Goal: Task Accomplishment & Management: Use online tool/utility

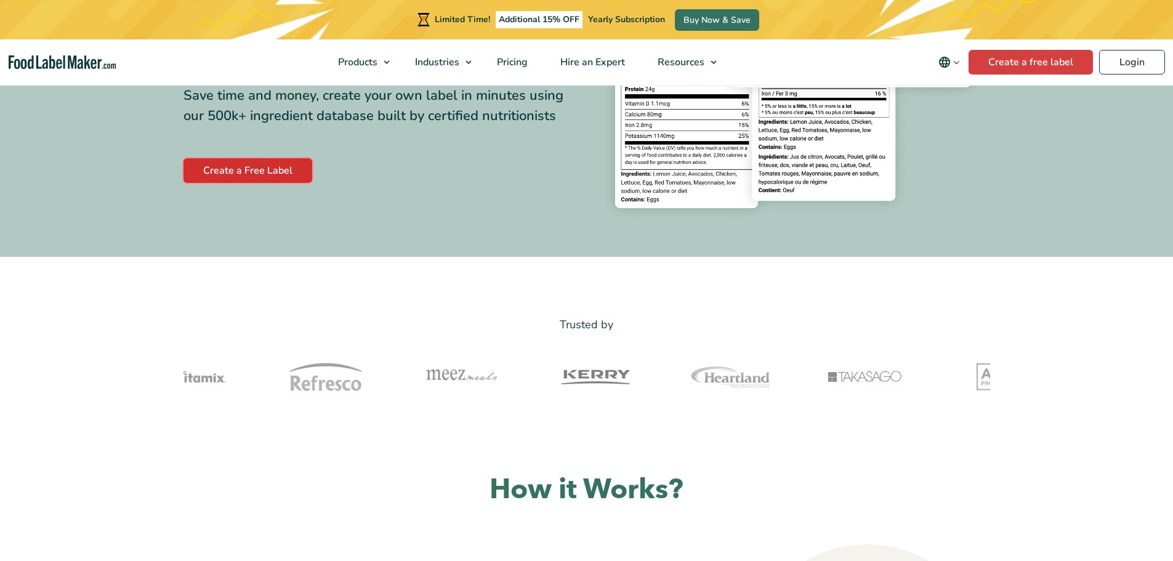
click at [269, 172] on link "Create a Free Label" at bounding box center [248, 170] width 129 height 25
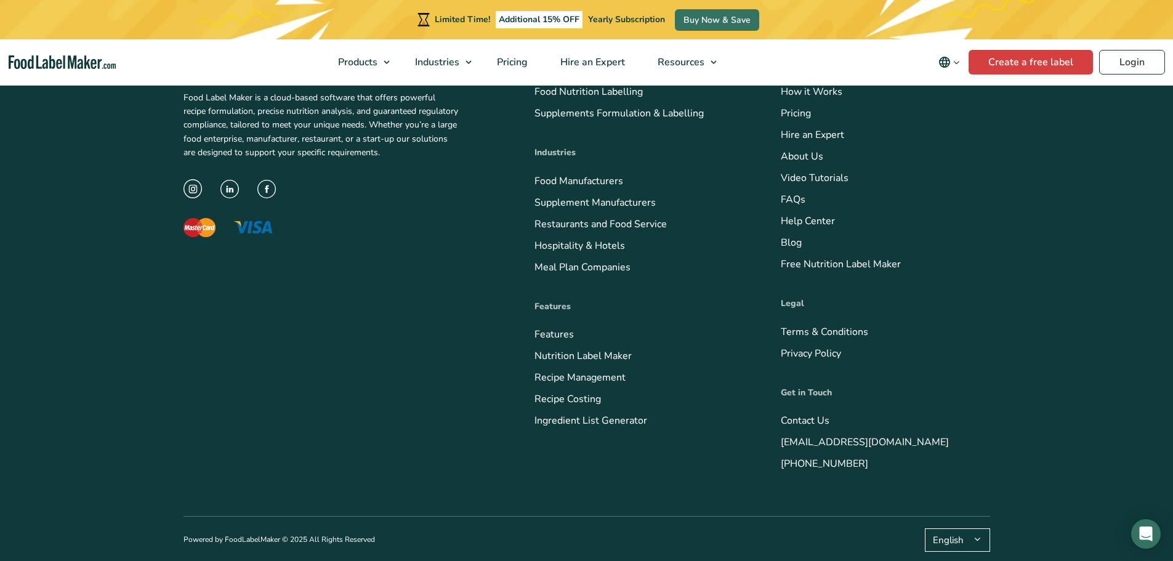
scroll to position [688, 0]
click at [1034, 52] on link "Create a free label" at bounding box center [1031, 62] width 124 height 25
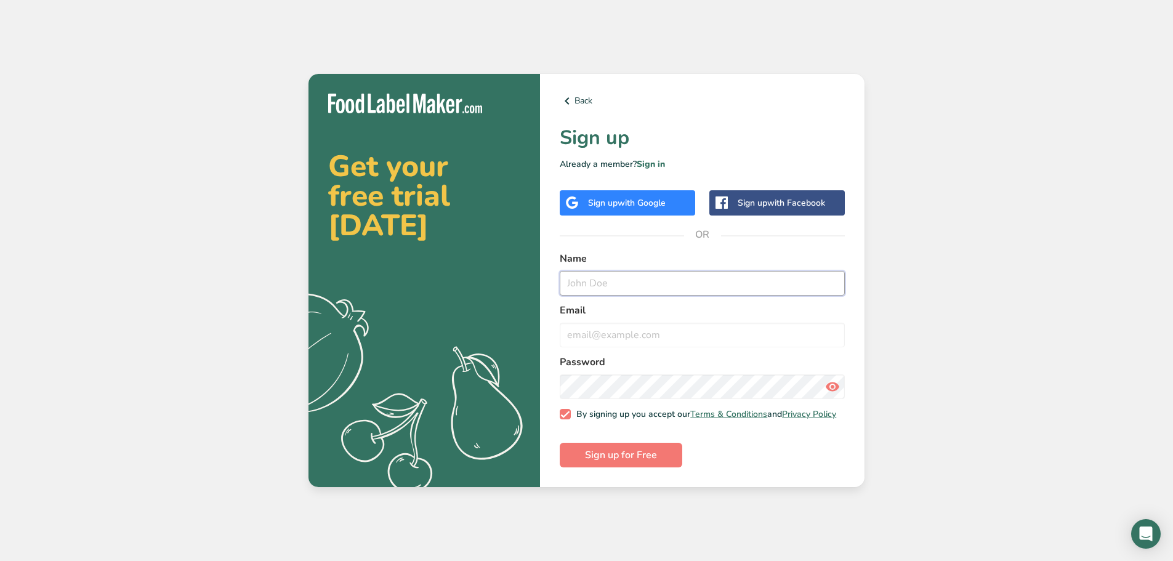
click at [651, 285] on input "text" at bounding box center [702, 283] width 285 height 25
type input "Jana Deman"
type input "jana@globalfries.be"
click at [560, 443] on button "Sign up for Free" at bounding box center [621, 455] width 123 height 25
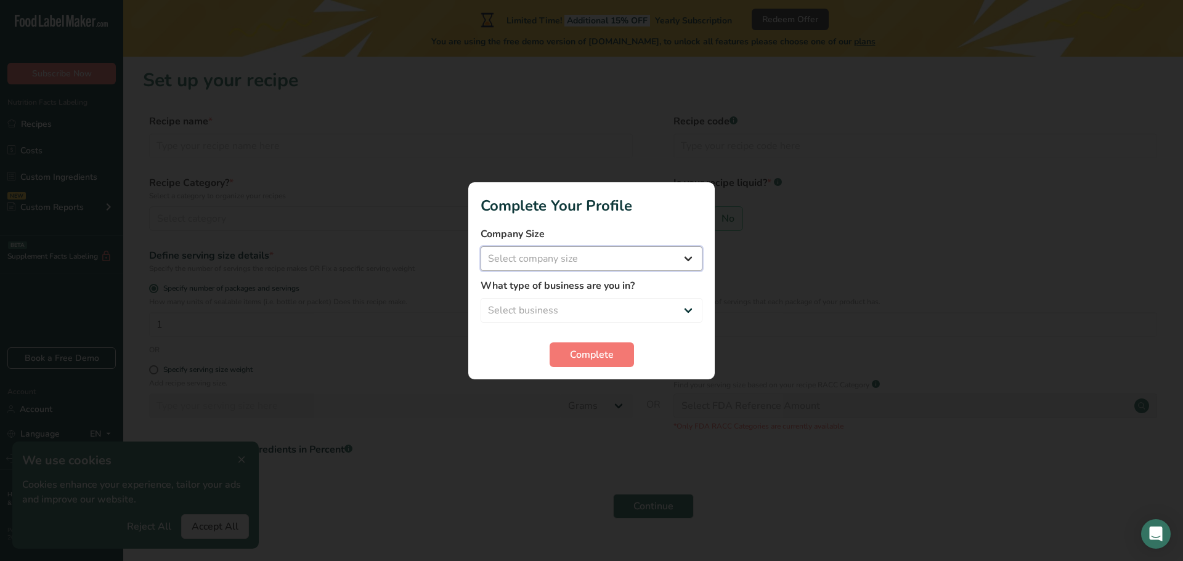
click at [612, 259] on select "Select company size Fewer than 10 Employees 10 to 50 Employees 51 to 500 Employ…" at bounding box center [591, 258] width 222 height 25
select select "3"
click at [480, 246] on select "Select company size Fewer than 10 Employees 10 to 50 Employees 51 to 500 Employ…" at bounding box center [591, 258] width 222 height 25
click at [601, 314] on select "Select business Packaged Food Manufacturer Restaurant & Cafe Bakery Meal Plans …" at bounding box center [591, 310] width 222 height 25
select select "1"
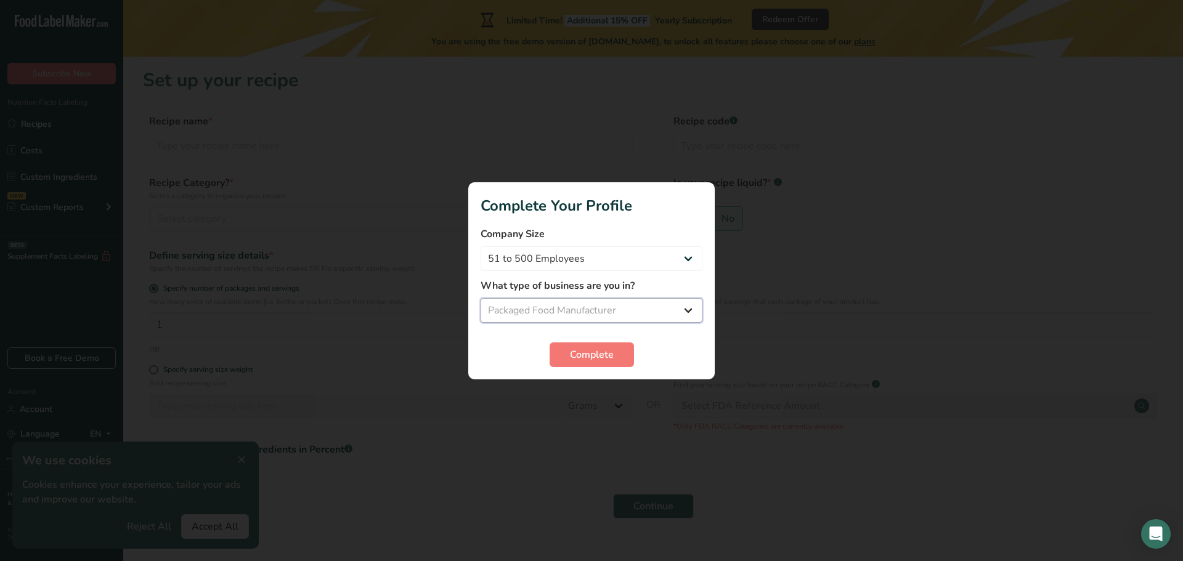
click at [480, 298] on select "Select business Packaged Food Manufacturer Restaurant & Cafe Bakery Meal Plans …" at bounding box center [591, 310] width 222 height 25
click at [598, 349] on span "Complete" at bounding box center [592, 354] width 44 height 15
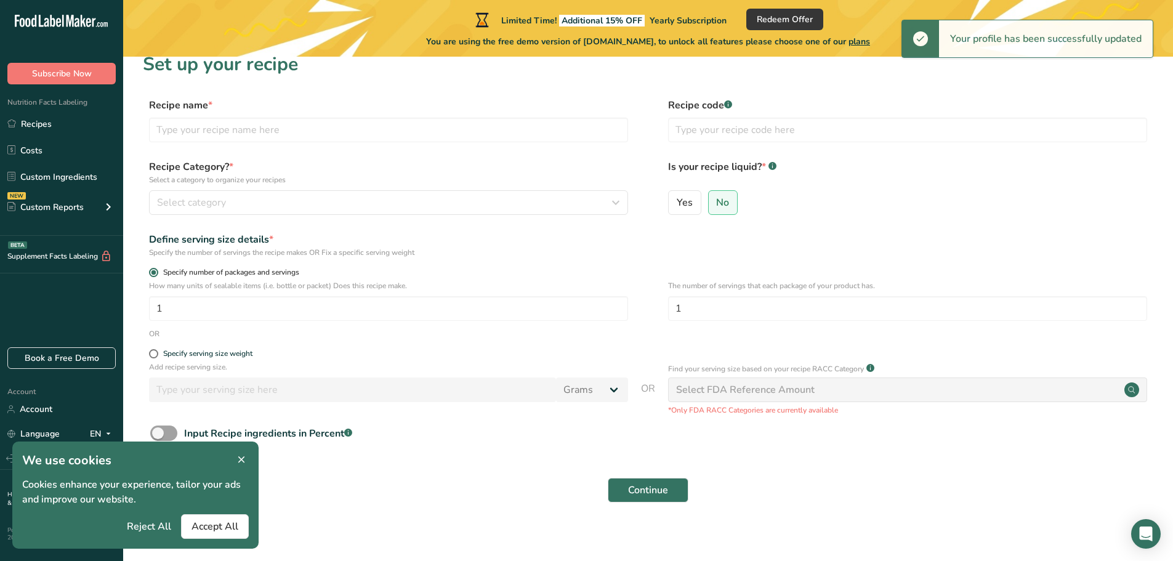
scroll to position [24, 0]
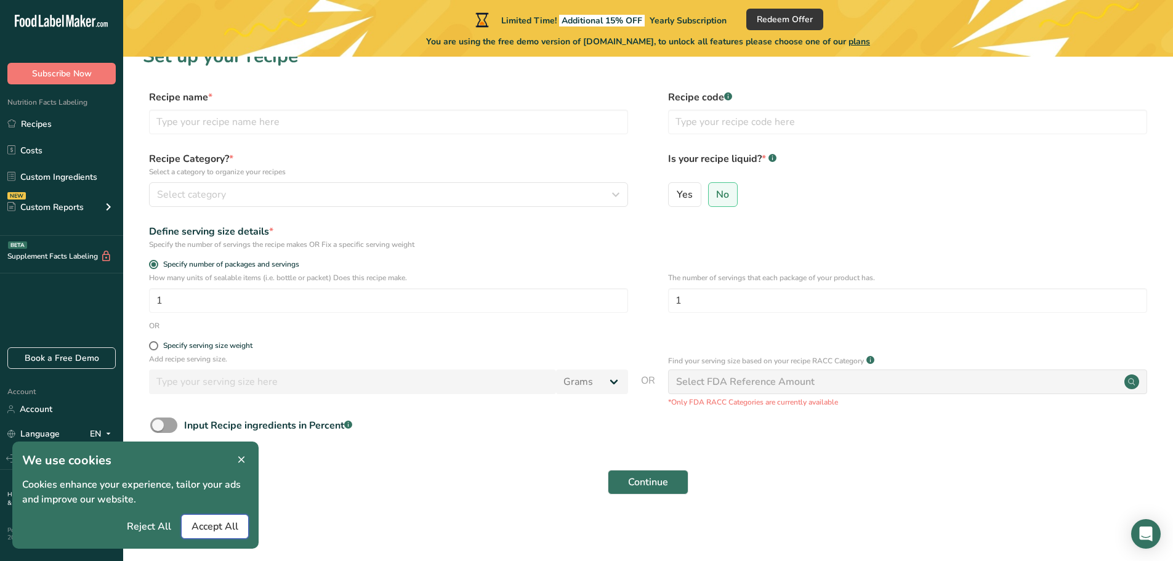
click at [227, 523] on span "Accept All" at bounding box center [215, 526] width 47 height 15
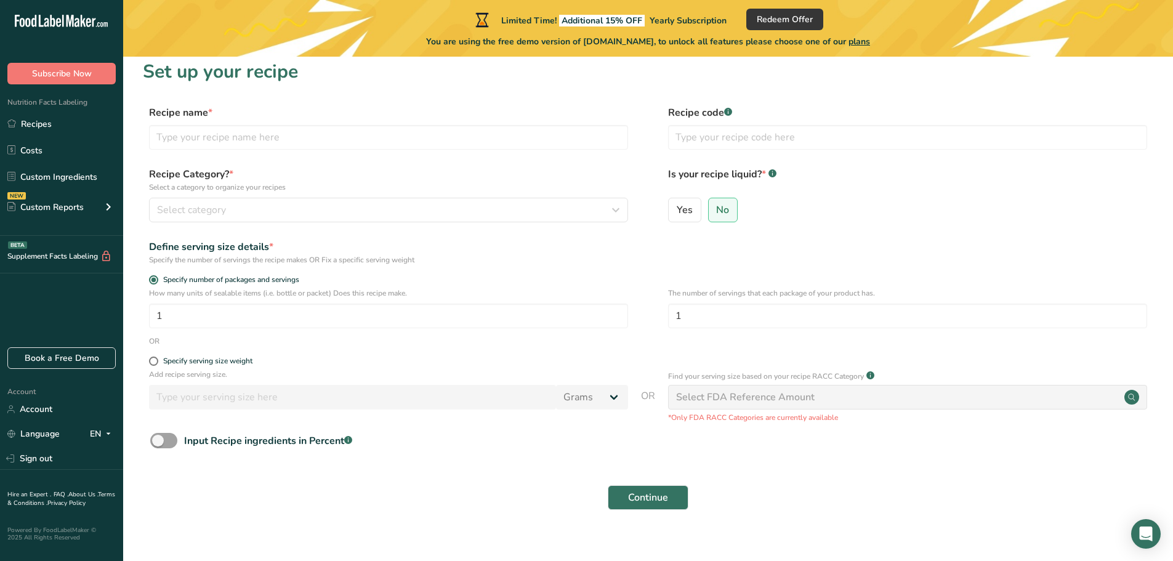
scroll to position [0, 0]
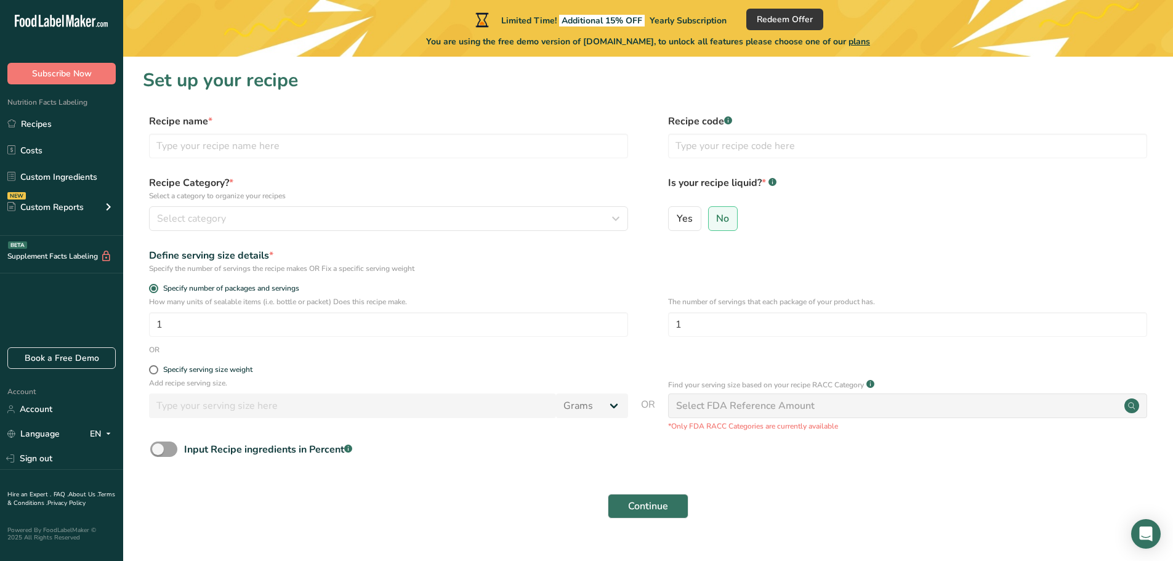
click at [743, 413] on div "Select FDA Reference Amount" at bounding box center [745, 406] width 139 height 15
click at [321, 149] on input "text" at bounding box center [388, 146] width 479 height 25
type input "F"
type input "Rissolees"
click at [327, 226] on button "Select category" at bounding box center [388, 218] width 479 height 25
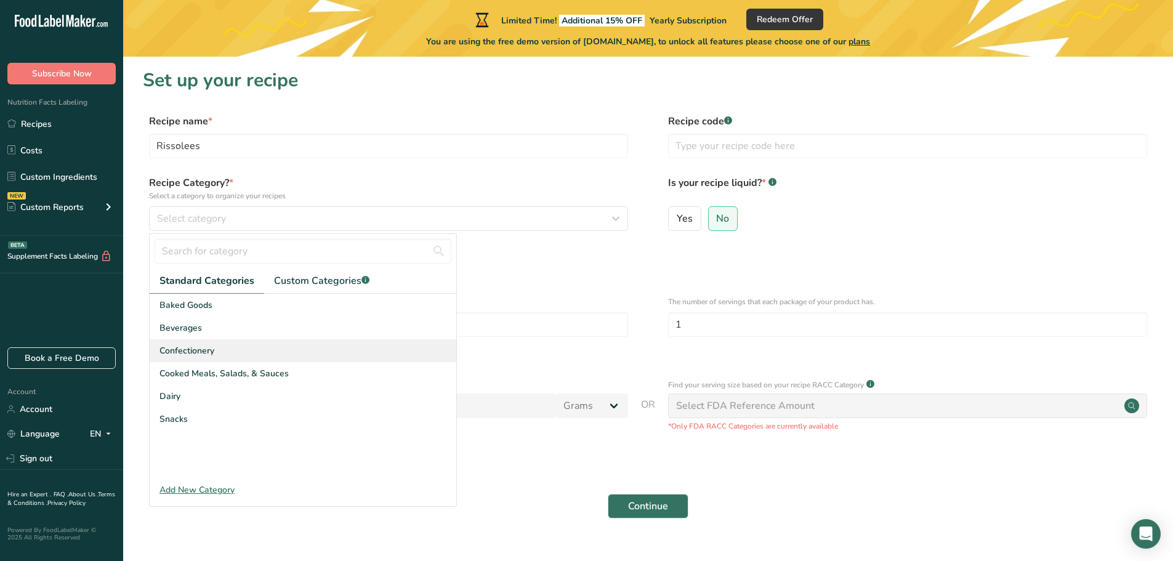
click at [238, 356] on div "Confectionery" at bounding box center [303, 350] width 307 height 23
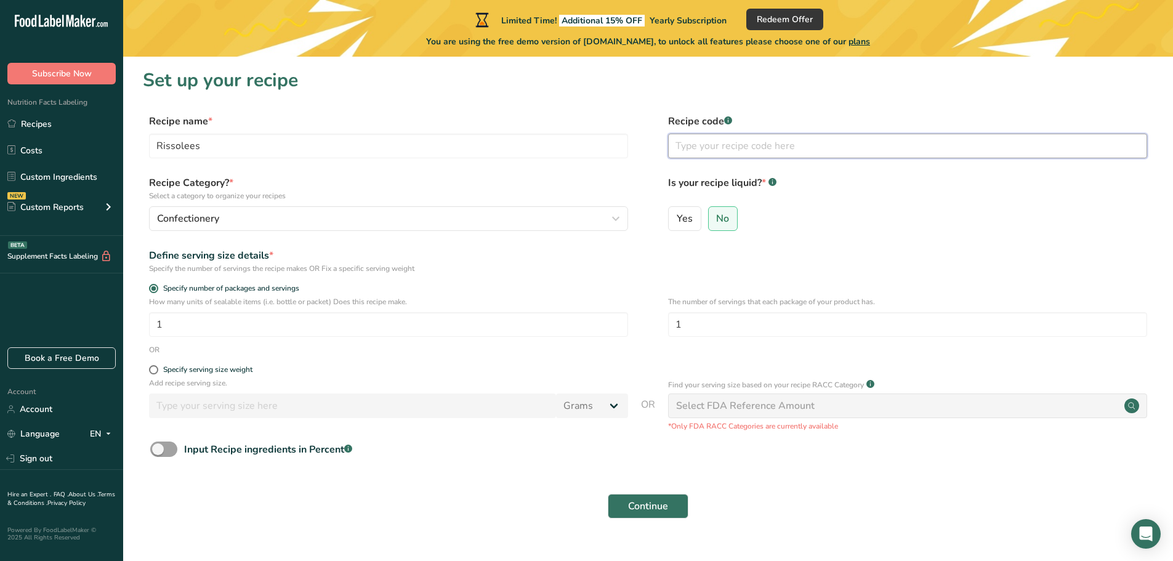
click at [690, 153] on input "text" at bounding box center [907, 146] width 479 height 25
click at [641, 504] on span "Continue" at bounding box center [648, 506] width 40 height 15
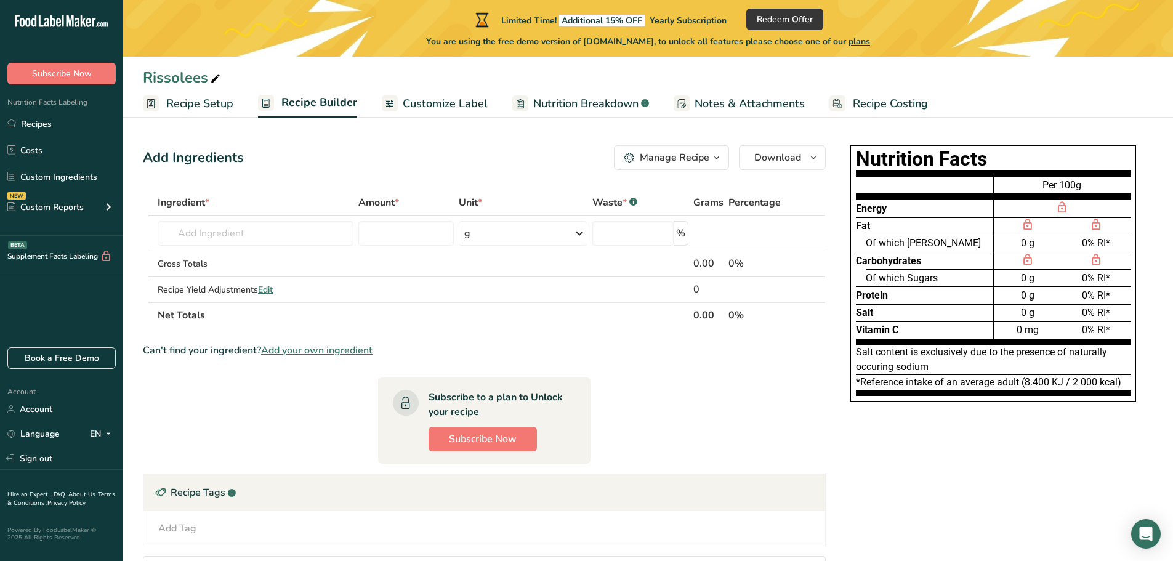
click at [714, 164] on icon "button" at bounding box center [717, 157] width 10 height 15
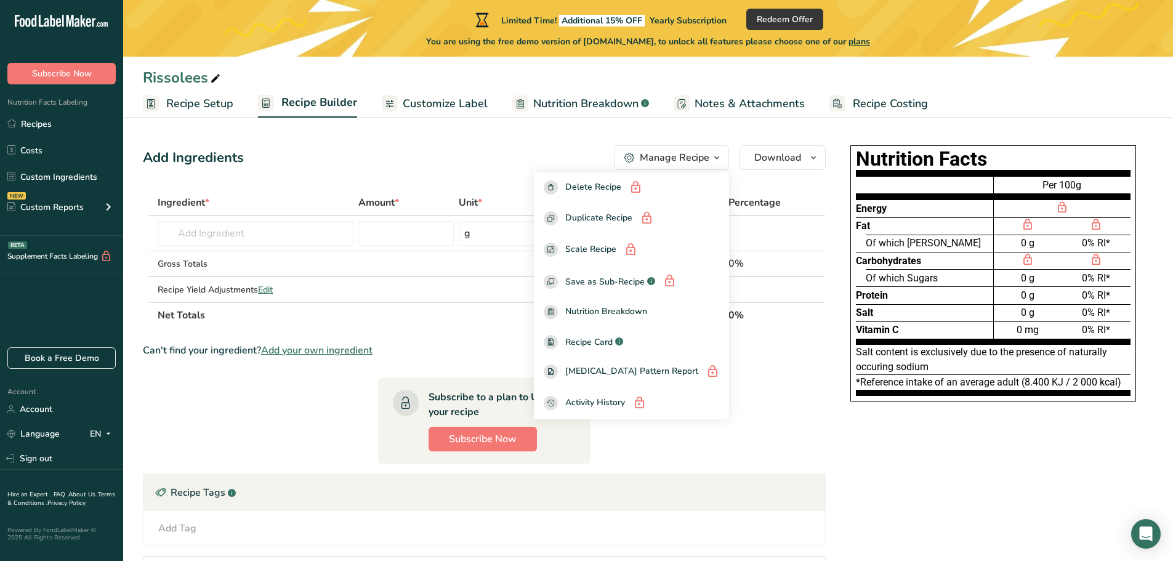
click at [714, 164] on icon "button" at bounding box center [717, 157] width 10 height 15
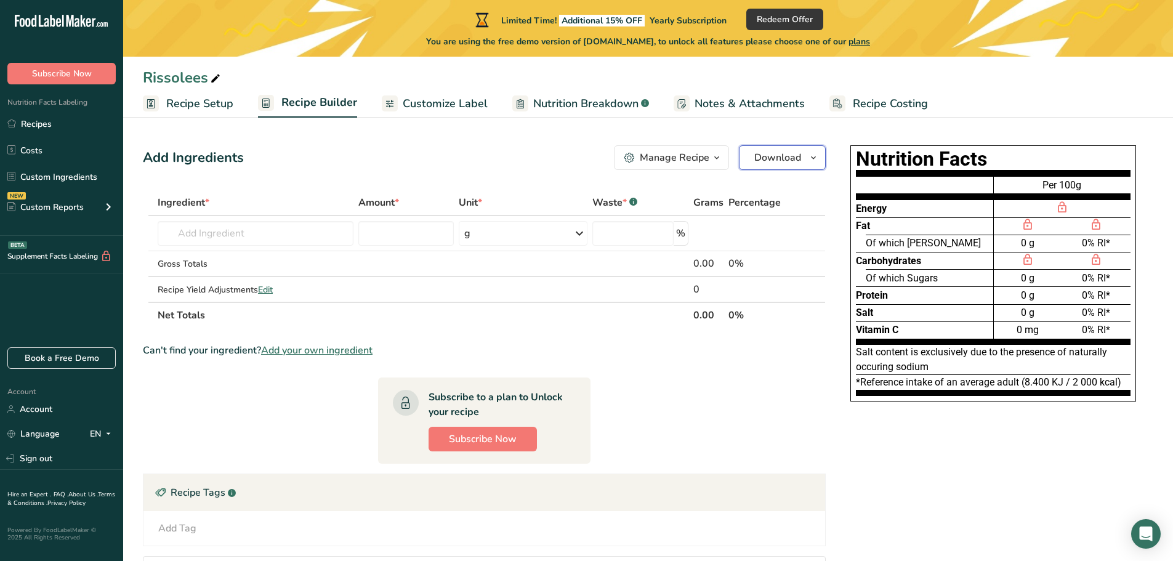
click at [751, 158] on button "Download" at bounding box center [782, 157] width 87 height 25
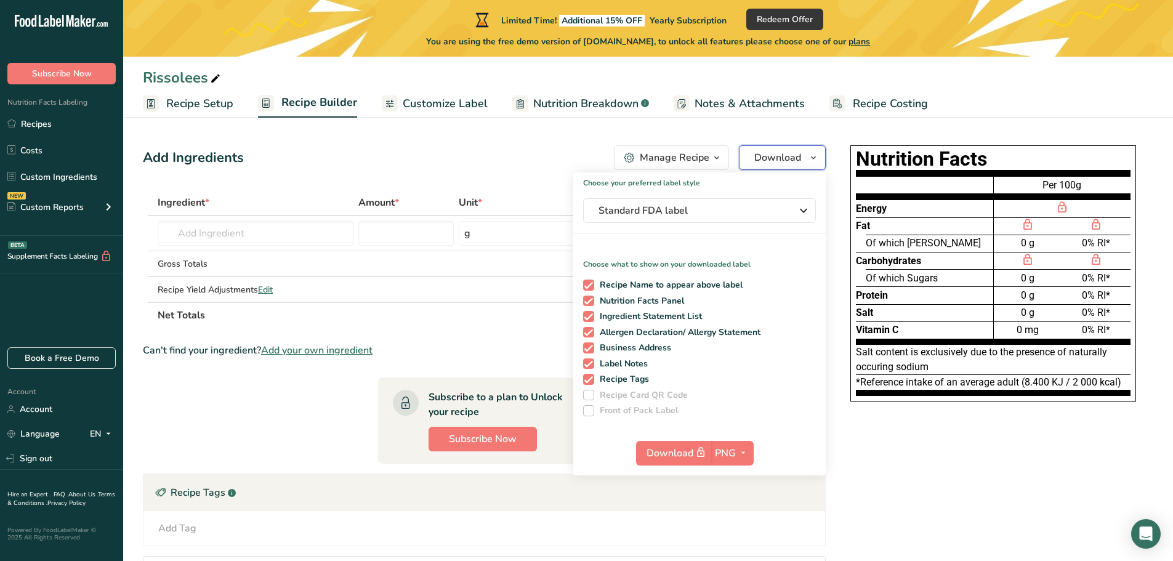
click at [751, 158] on button "Download" at bounding box center [782, 157] width 87 height 25
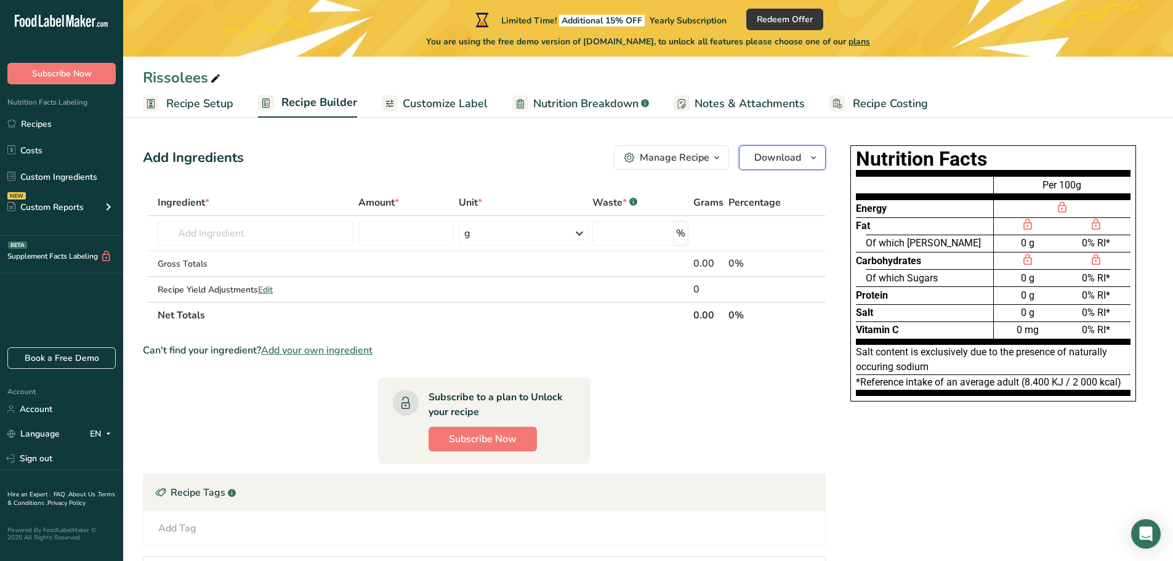
click at [751, 158] on button "Download" at bounding box center [782, 157] width 87 height 25
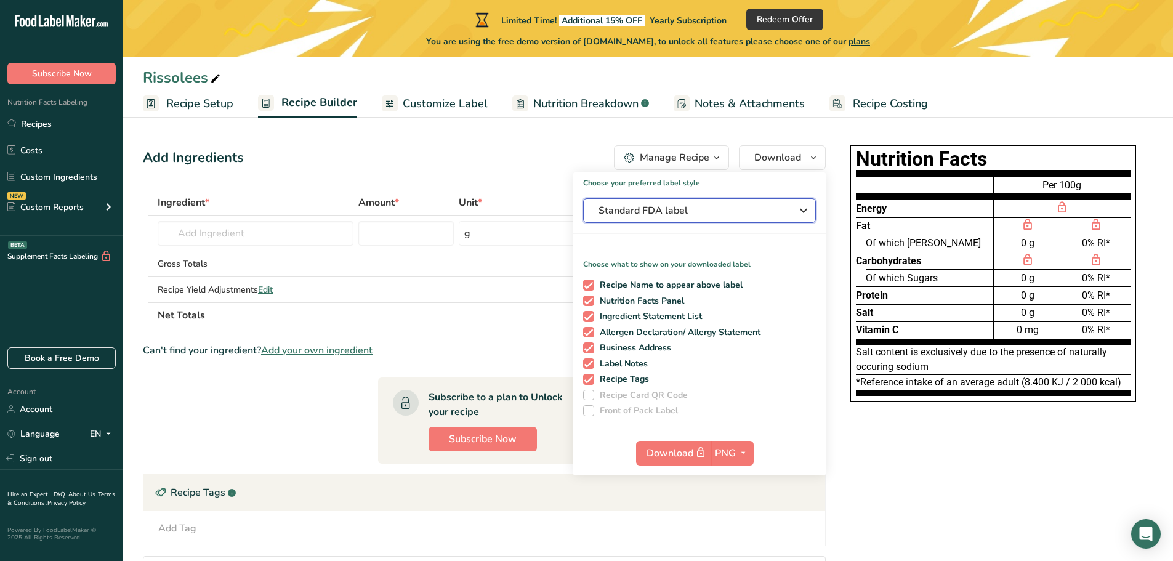
click at [718, 214] on span "Standard FDA label" at bounding box center [691, 210] width 185 height 15
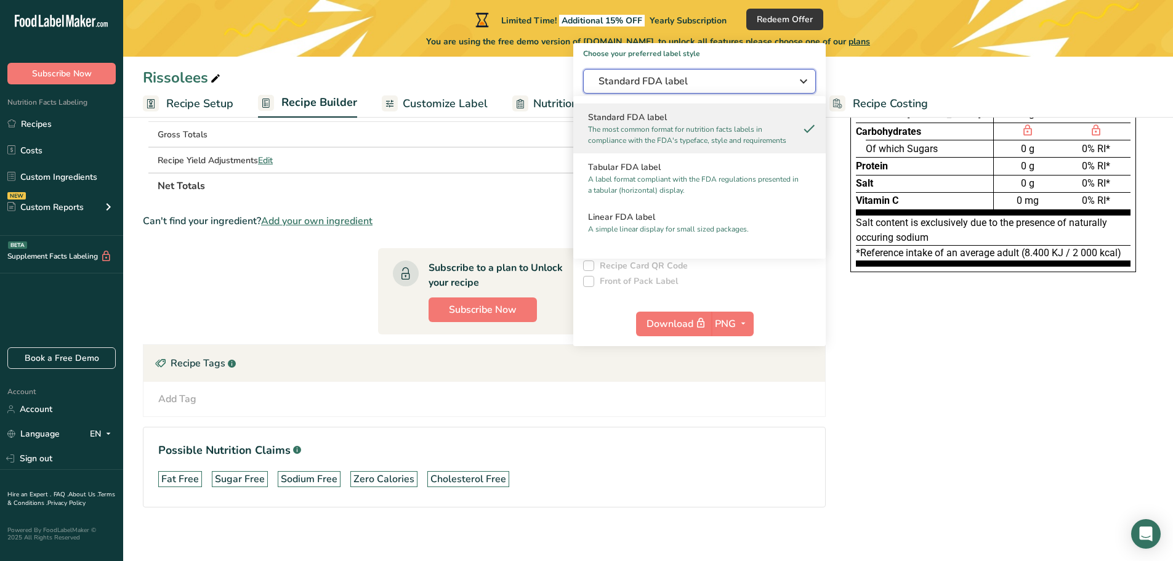
scroll to position [135, 0]
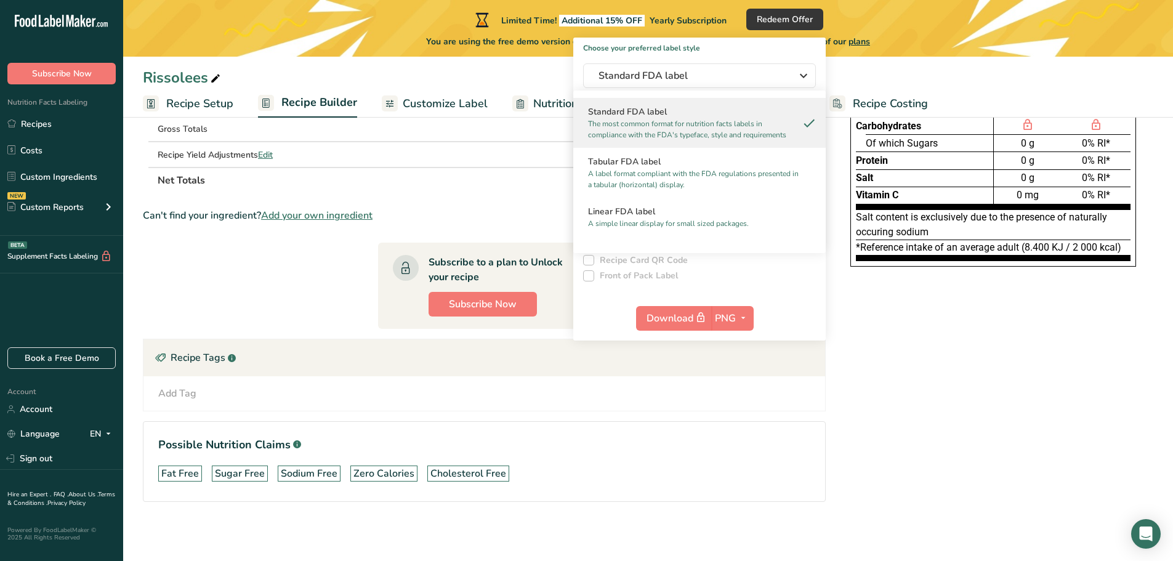
click at [865, 415] on div "Nutrition Facts Energy Fat Of which Saturates Carbohydrates Of which Sugars Pro…" at bounding box center [993, 274] width 320 height 536
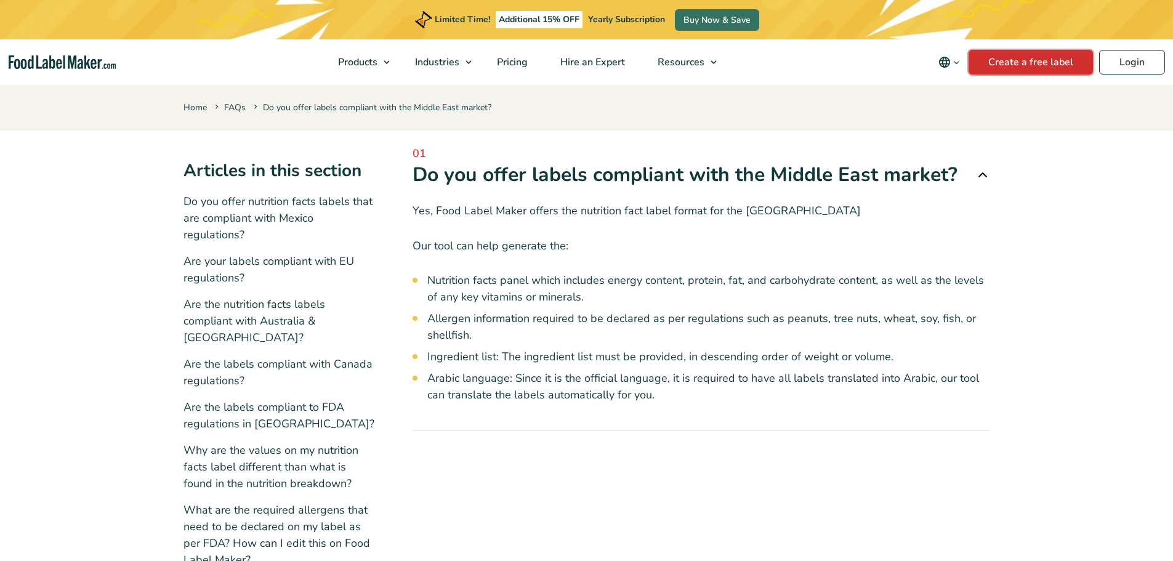
click at [1047, 71] on link "Create a free label" at bounding box center [1031, 62] width 124 height 25
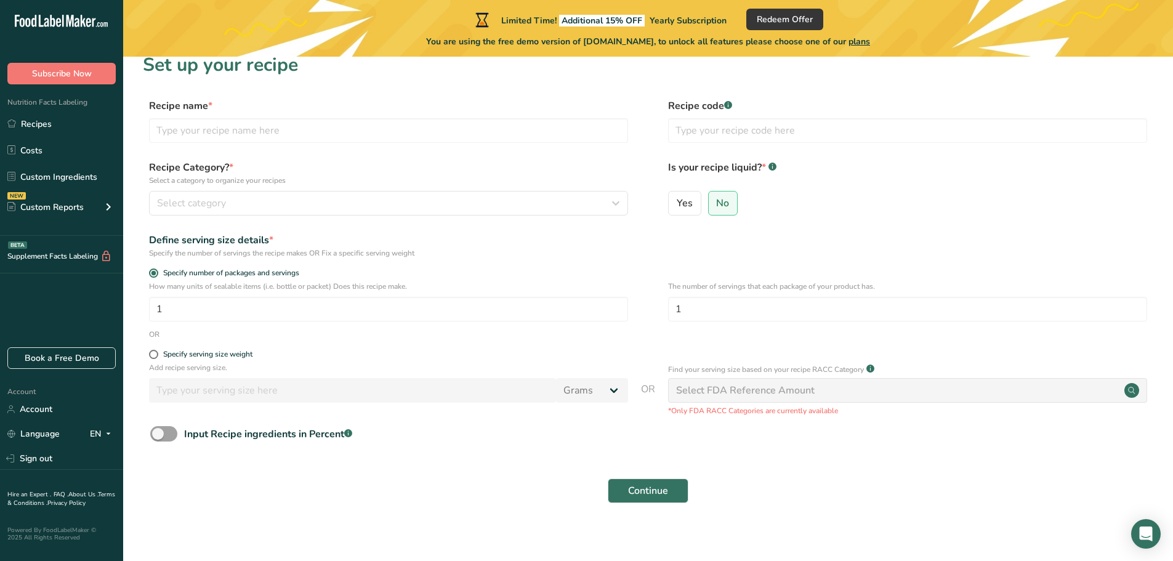
scroll to position [24, 0]
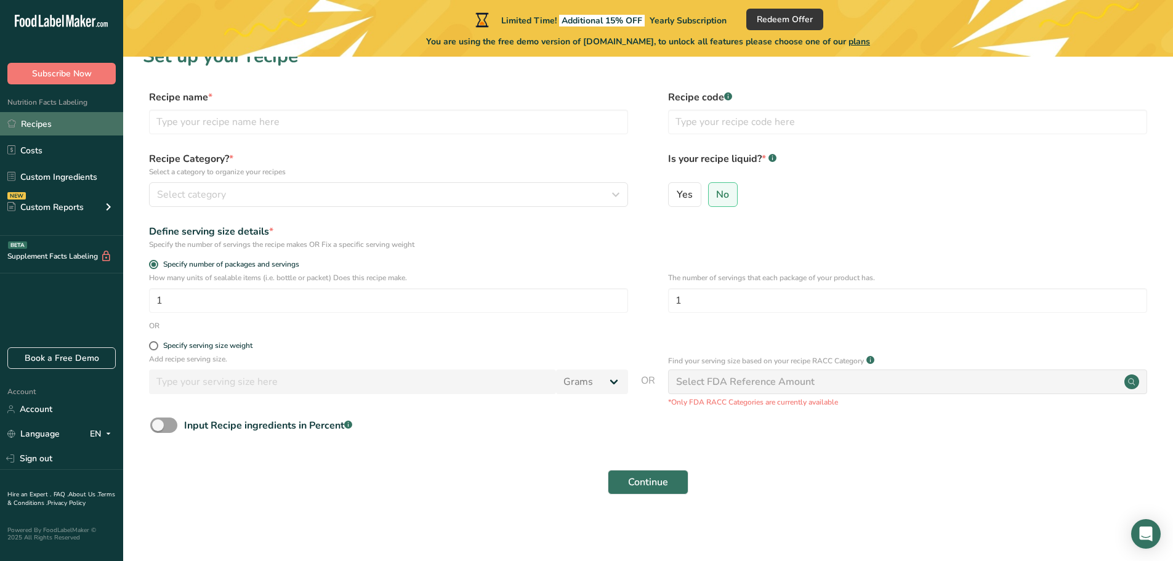
click at [61, 120] on link "Recipes" at bounding box center [61, 123] width 123 height 23
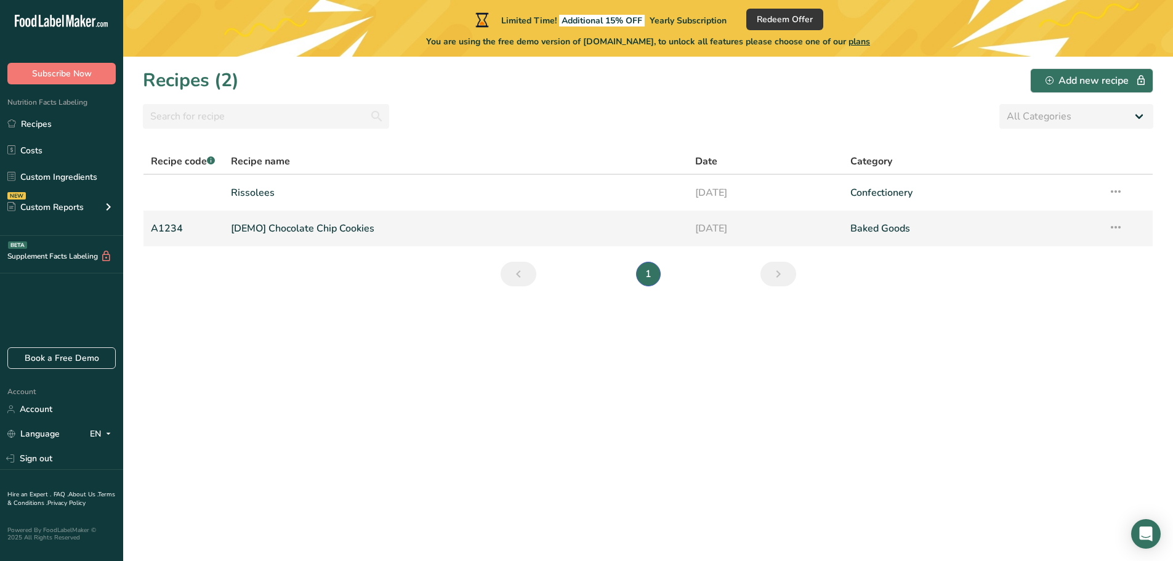
click at [408, 232] on link "[DEMO] Chocolate Chip Cookies" at bounding box center [456, 229] width 450 height 26
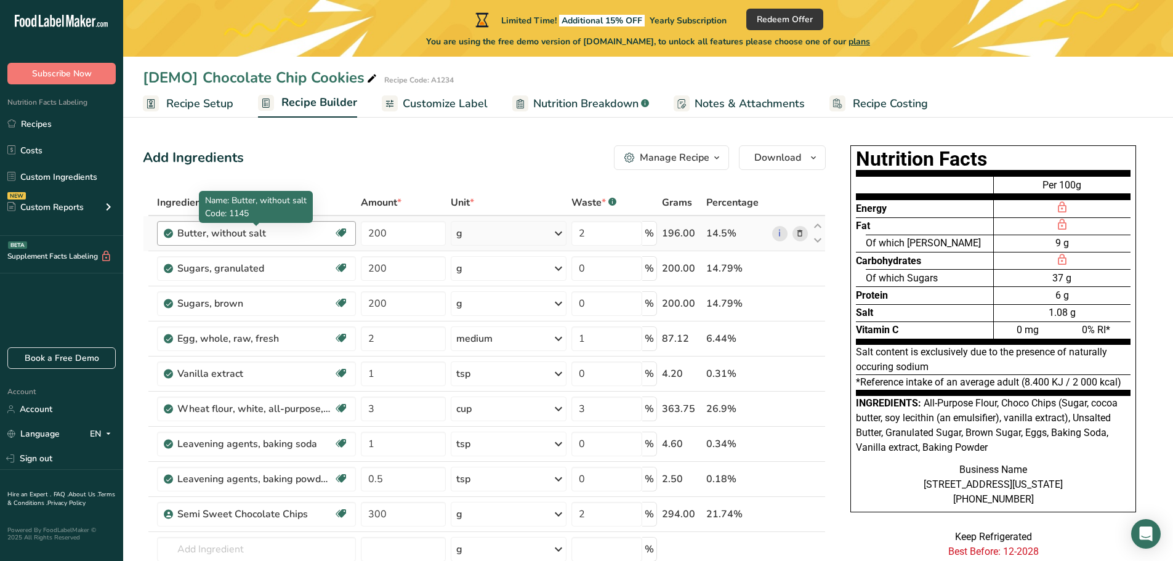
click at [286, 235] on div "Butter, without salt" at bounding box center [254, 233] width 154 height 15
click at [237, 238] on div "Butter, without salt" at bounding box center [254, 233] width 154 height 15
click at [222, 107] on span "Recipe Setup" at bounding box center [199, 103] width 67 height 17
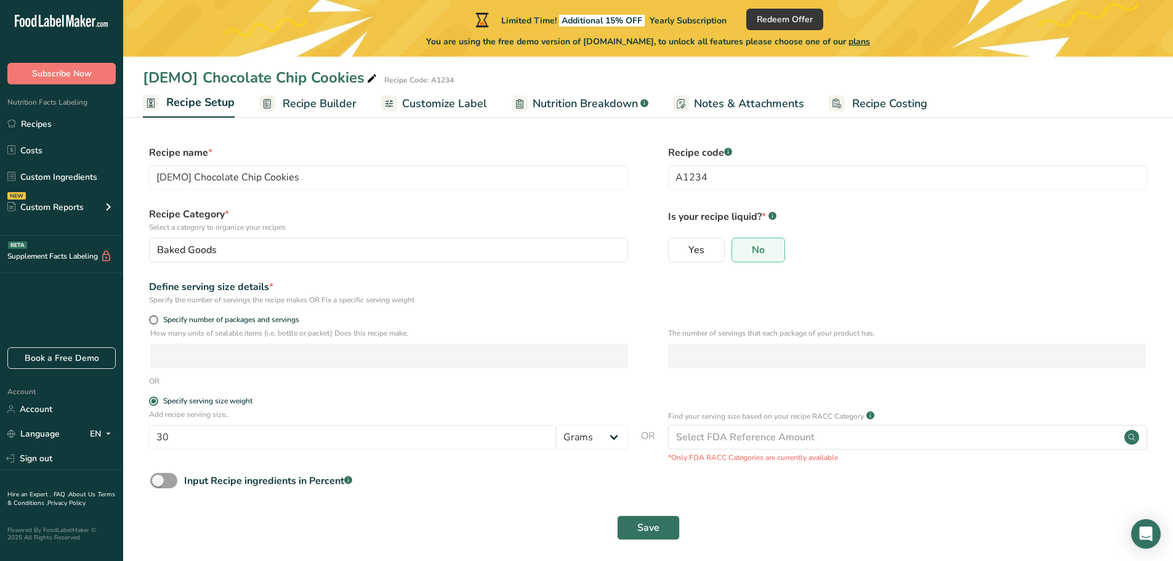
click at [408, 105] on span "Customize Label" at bounding box center [444, 103] width 85 height 17
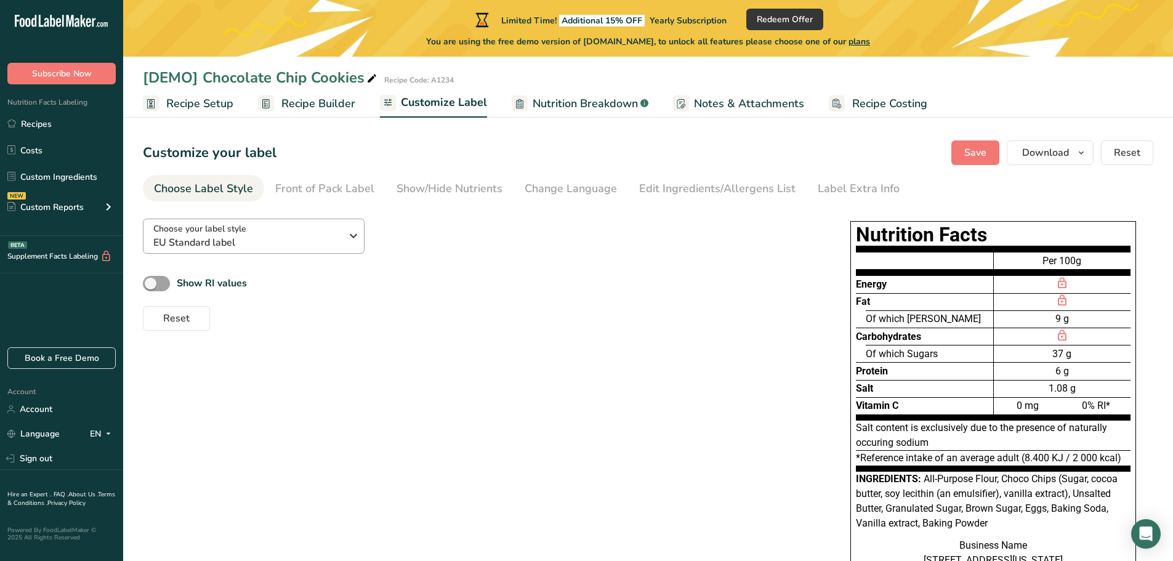
click at [336, 218] on div "Choose your label style EU Standard label USA (FDA) Standard FDA label Tabular …" at bounding box center [478, 270] width 671 height 122
click at [325, 229] on div "Choose your label style EU Standard label" at bounding box center [247, 236] width 188 height 28
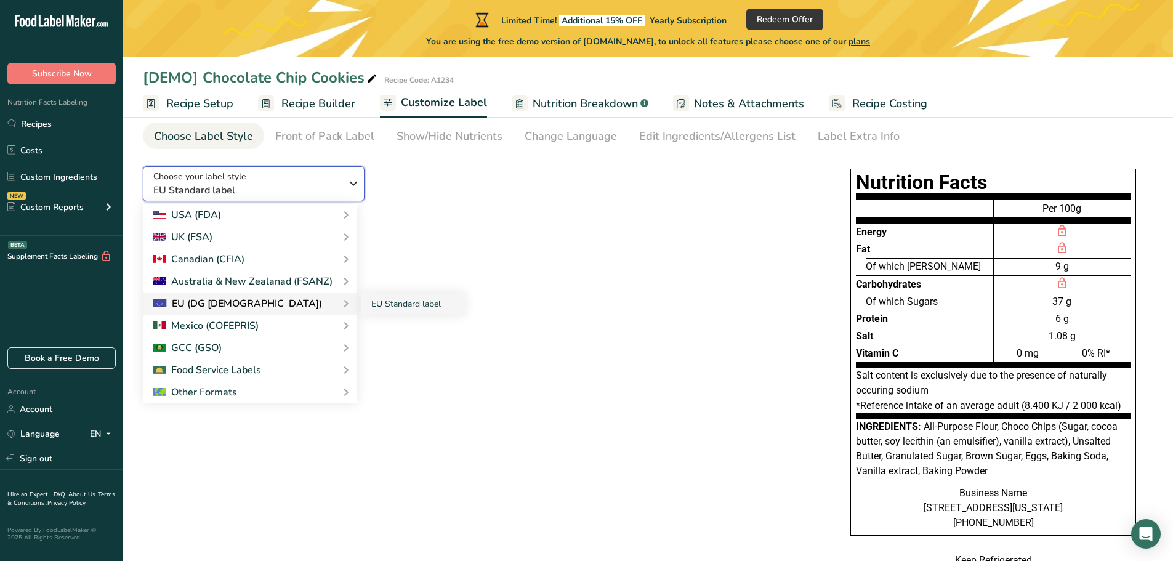
scroll to position [123, 0]
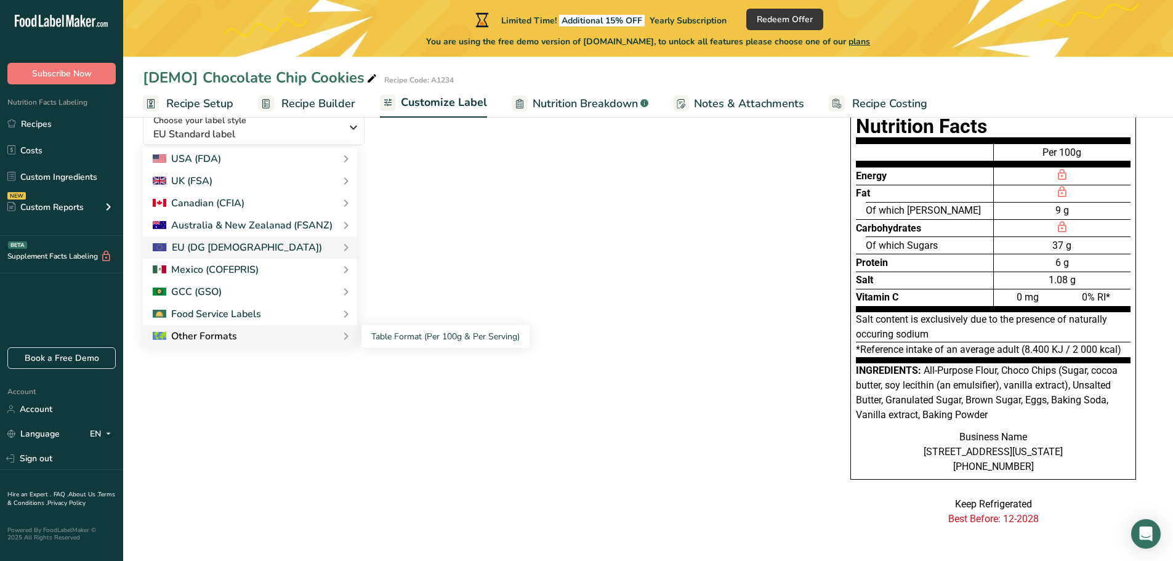
click at [279, 329] on div "Other Formats" at bounding box center [250, 336] width 195 height 15
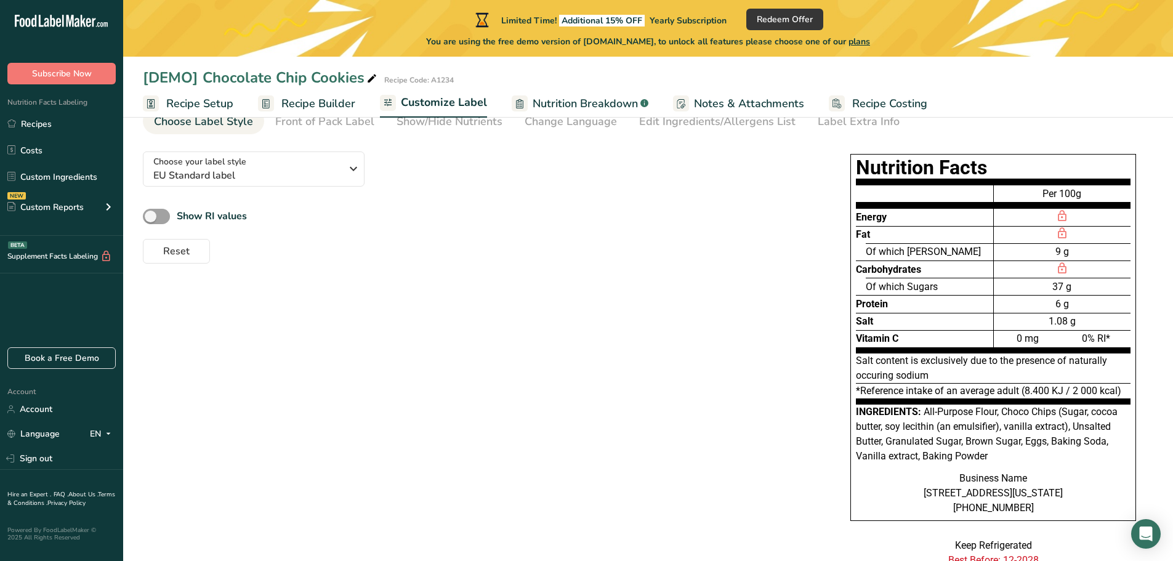
scroll to position [0, 0]
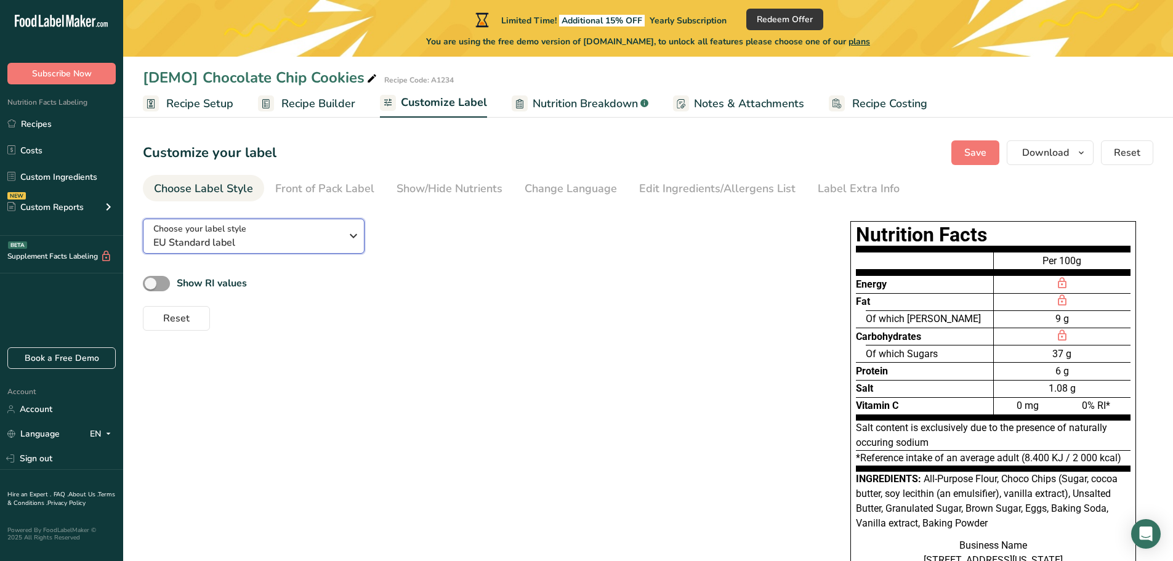
click at [277, 253] on button "Choose your label style EU Standard label" at bounding box center [254, 236] width 222 height 35
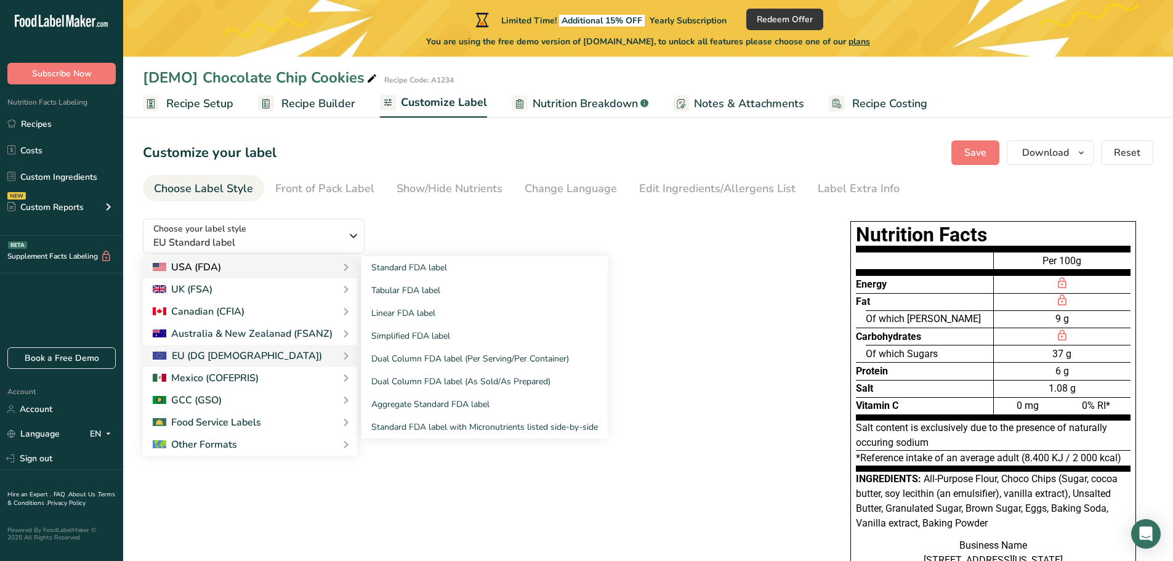
click at [262, 271] on div "USA (FDA)" at bounding box center [250, 267] width 195 height 15
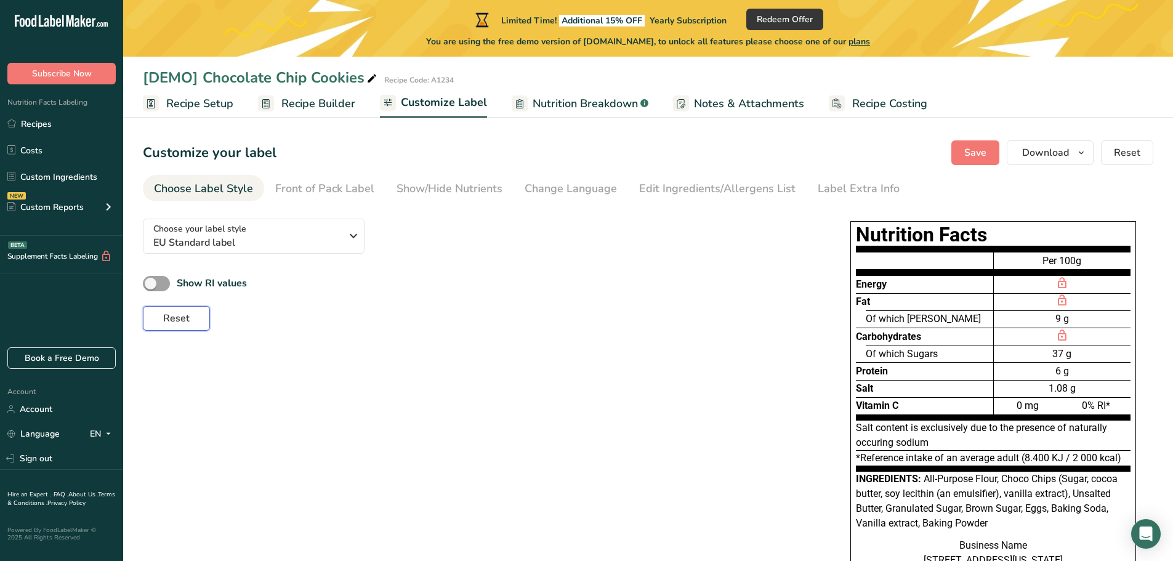
click at [184, 322] on span "Reset" at bounding box center [176, 318] width 26 height 15
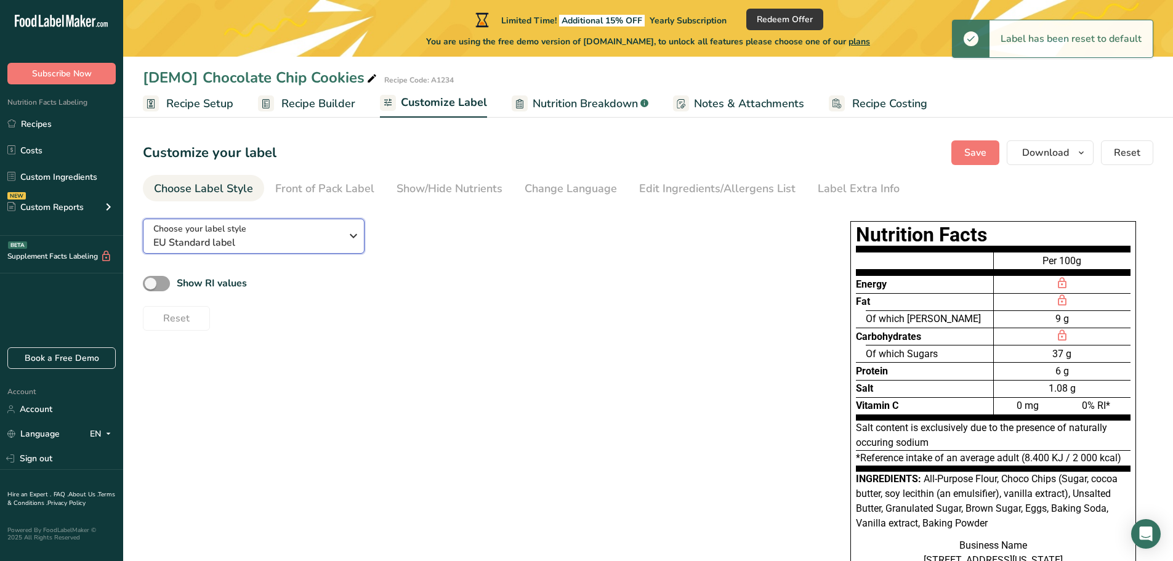
click at [216, 241] on span "EU Standard label" at bounding box center [247, 242] width 188 height 15
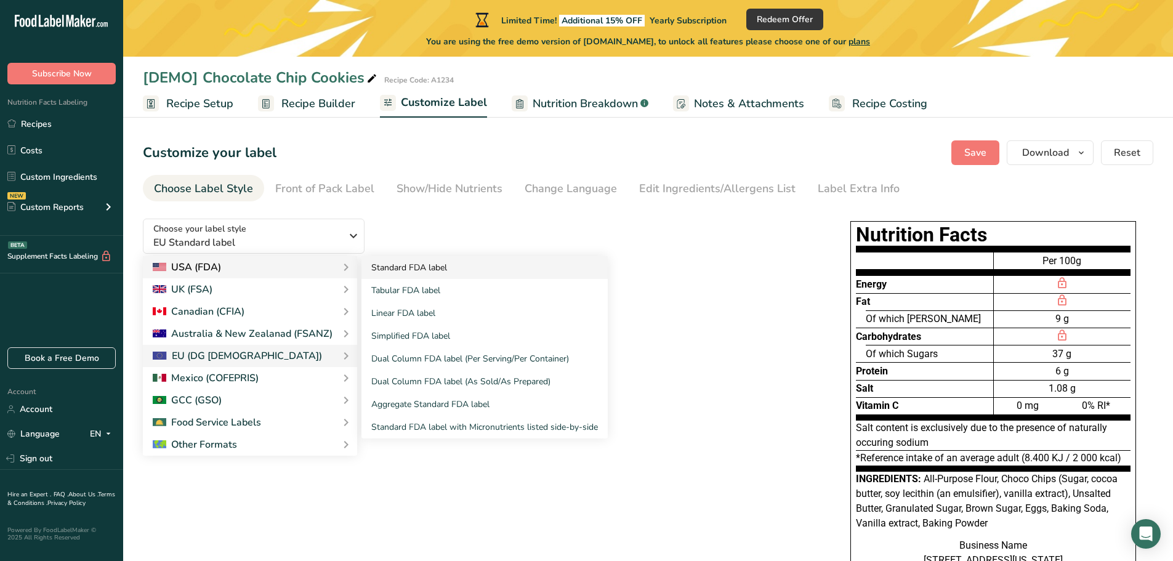
click at [429, 262] on link "Standard FDA label" at bounding box center [485, 267] width 246 height 23
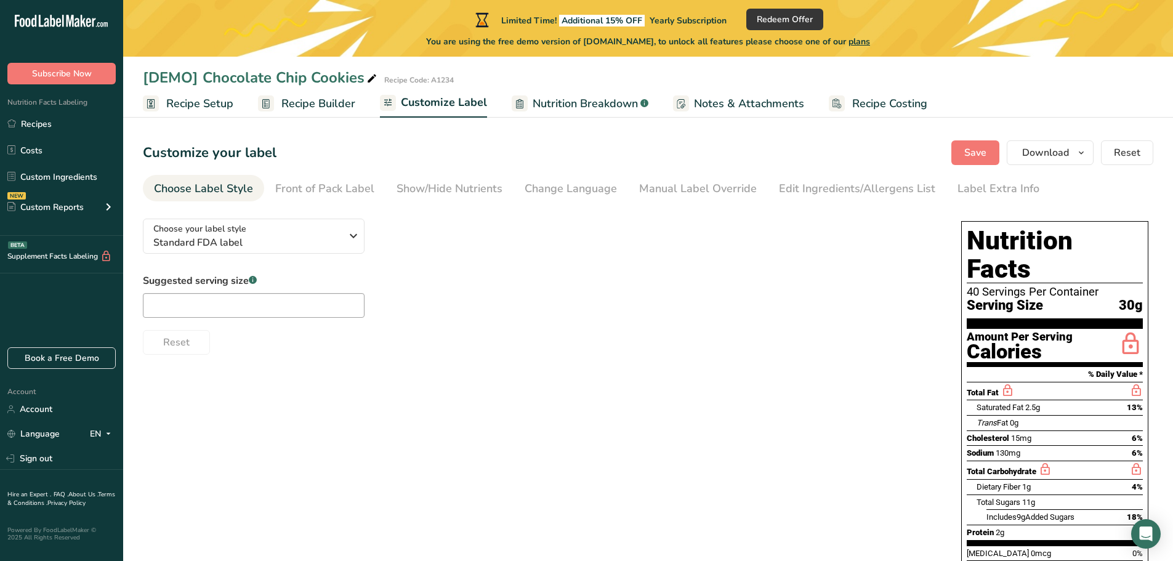
click at [188, 190] on div "Choose Label Style" at bounding box center [203, 188] width 99 height 17
click at [267, 232] on div "Choose your label style Standard FDA label" at bounding box center [247, 236] width 188 height 28
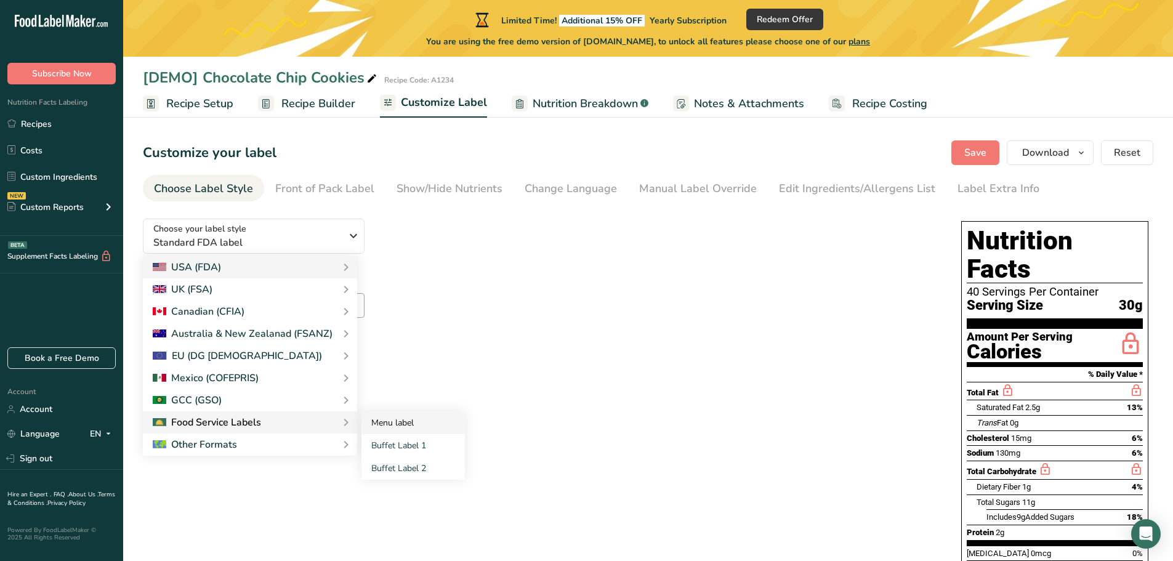
click at [392, 427] on link "Menu label" at bounding box center [413, 422] width 103 height 23
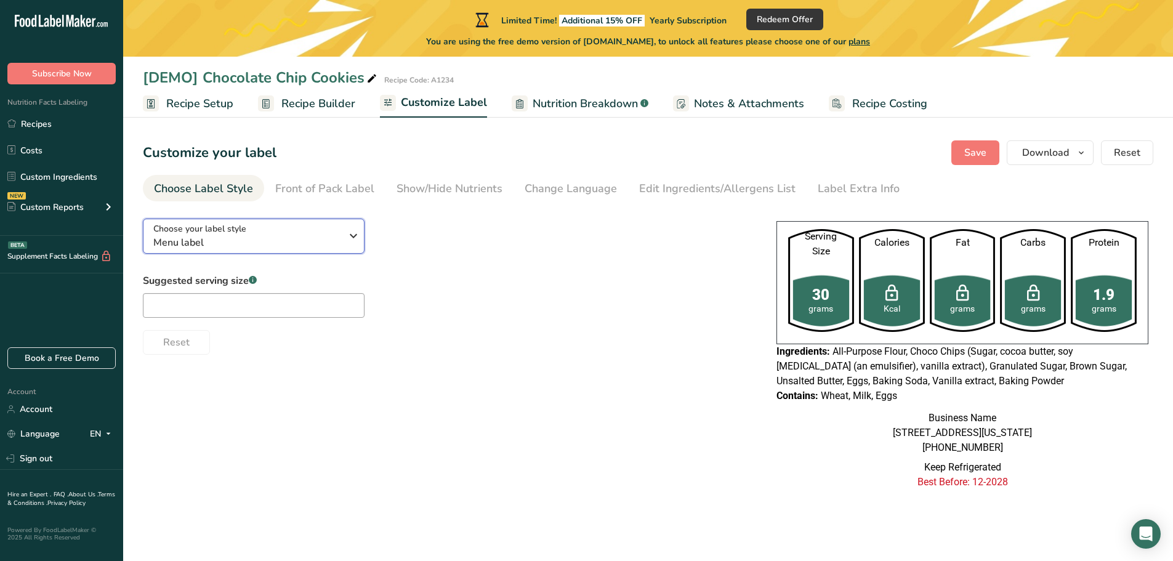
click at [232, 226] on span "Choose your label style" at bounding box center [199, 228] width 93 height 13
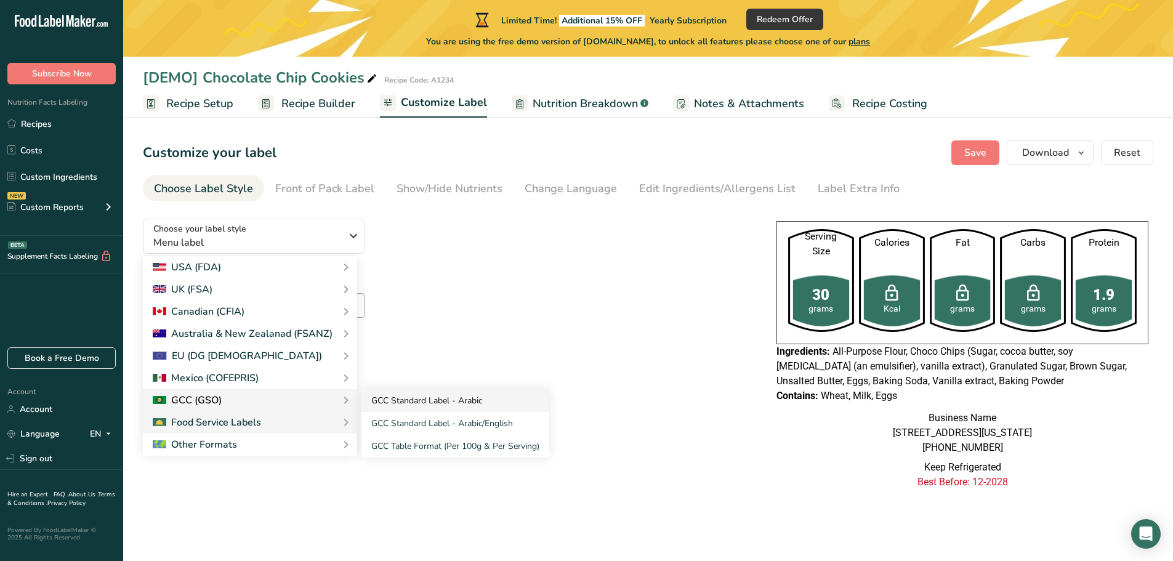
click at [477, 405] on link "GCC Standard Label - Arabic" at bounding box center [456, 400] width 188 height 23
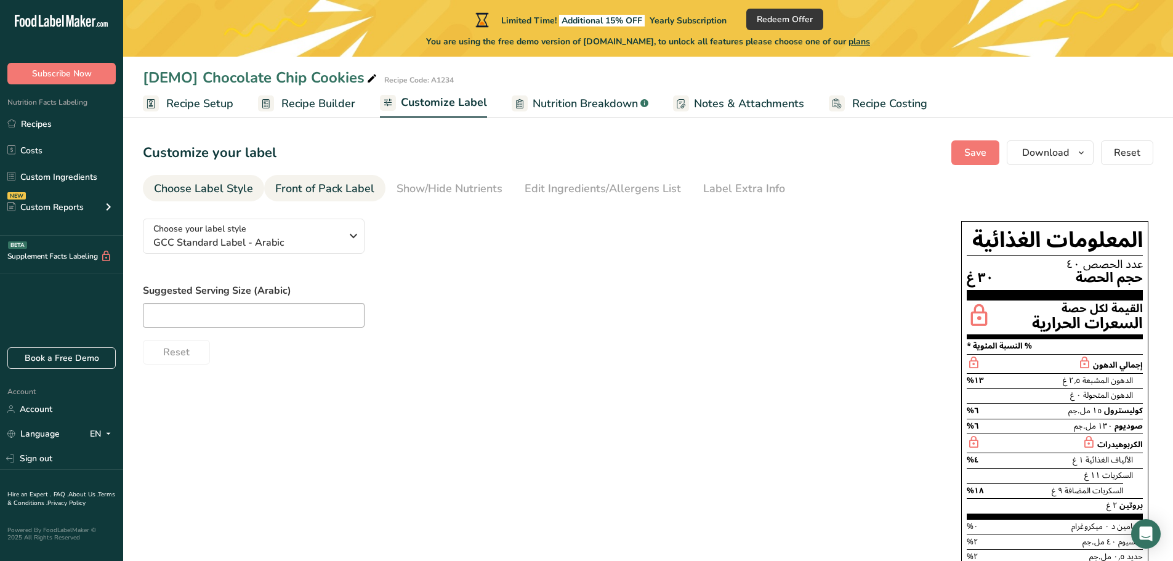
click at [333, 191] on div "Front of Pack Label" at bounding box center [324, 188] width 99 height 17
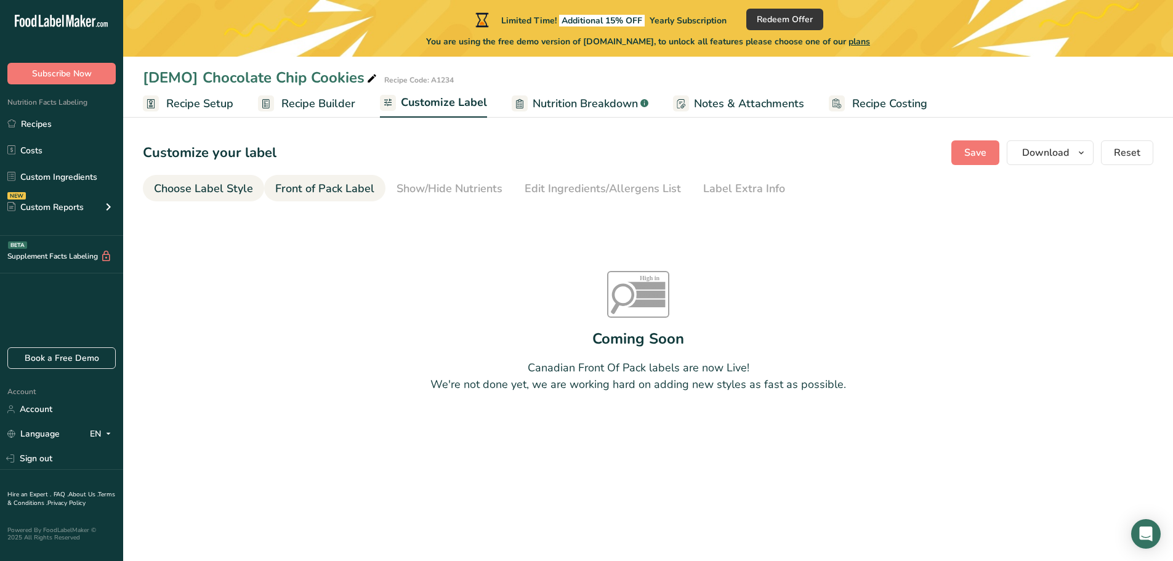
click at [235, 187] on div "Choose Label Style" at bounding box center [203, 188] width 99 height 17
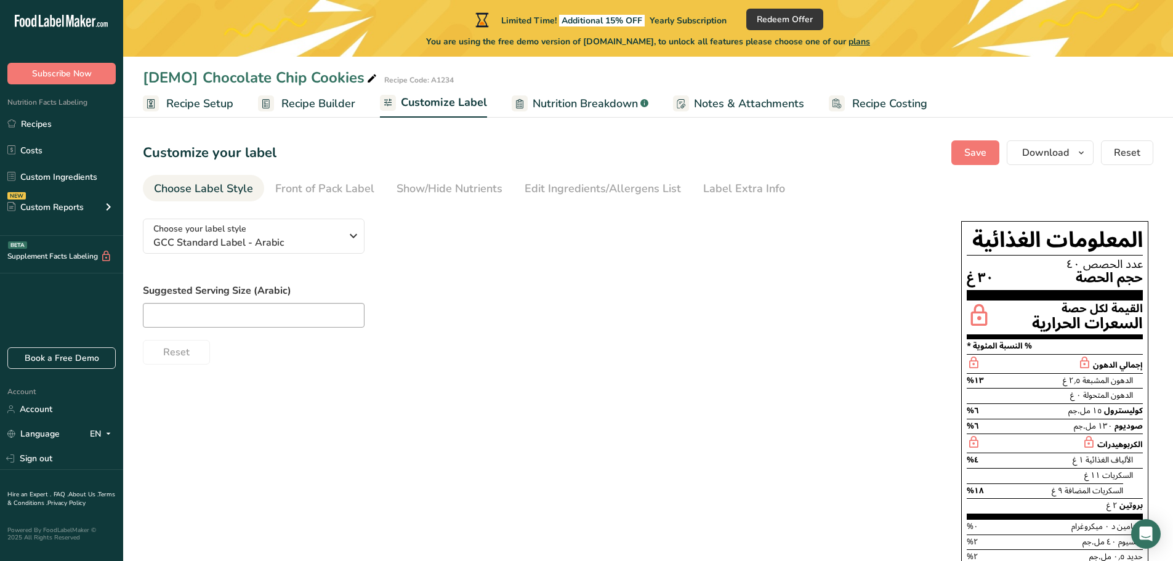
click at [199, 107] on span "Recipe Setup" at bounding box center [199, 103] width 67 height 17
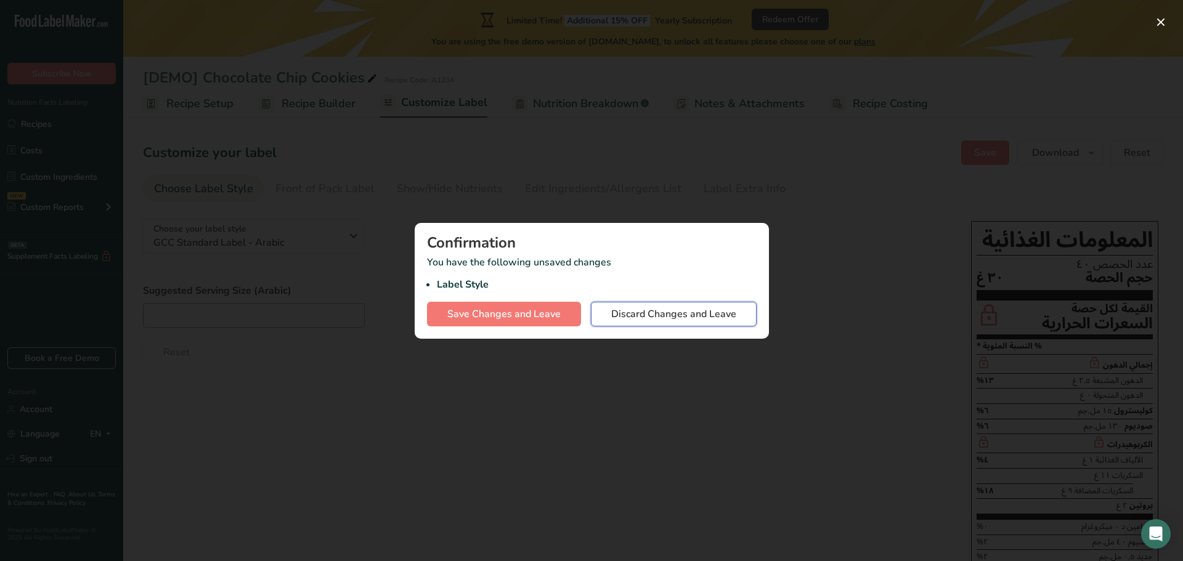
drag, startPoint x: 650, startPoint y: 322, endPoint x: 633, endPoint y: 320, distance: 16.7
click at [649, 323] on button "Discard Changes and Leave" at bounding box center [674, 314] width 166 height 25
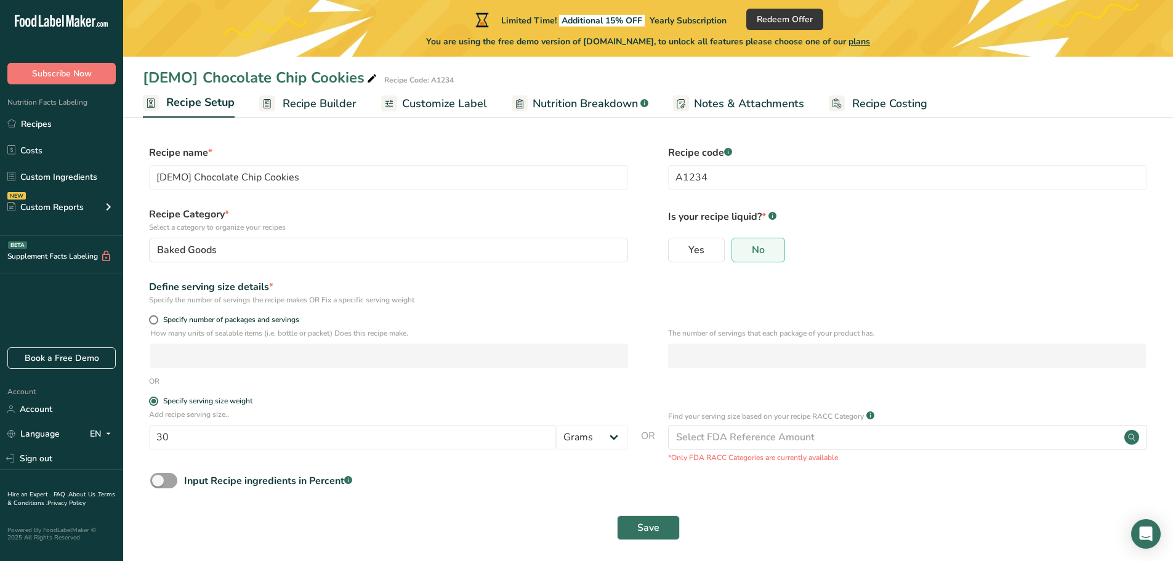
click at [607, 112] on link "Nutrition Breakdown .a-a{fill:#347362;}.b-a{fill:#fff;}" at bounding box center [580, 104] width 137 height 28
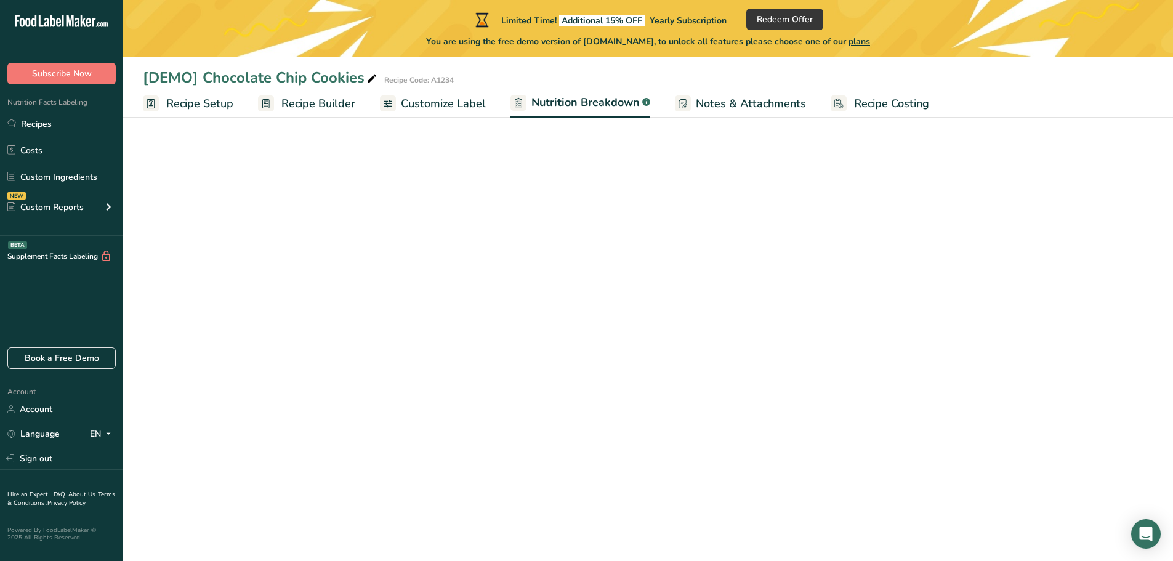
select select "Calories"
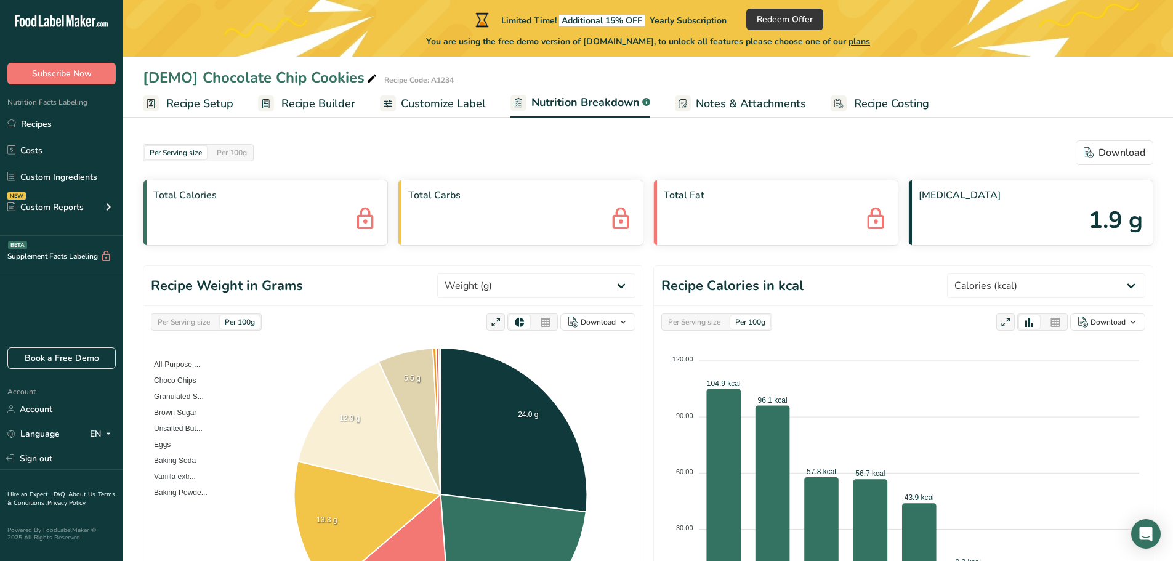
click at [420, 100] on span "Customize Label" at bounding box center [443, 103] width 85 height 17
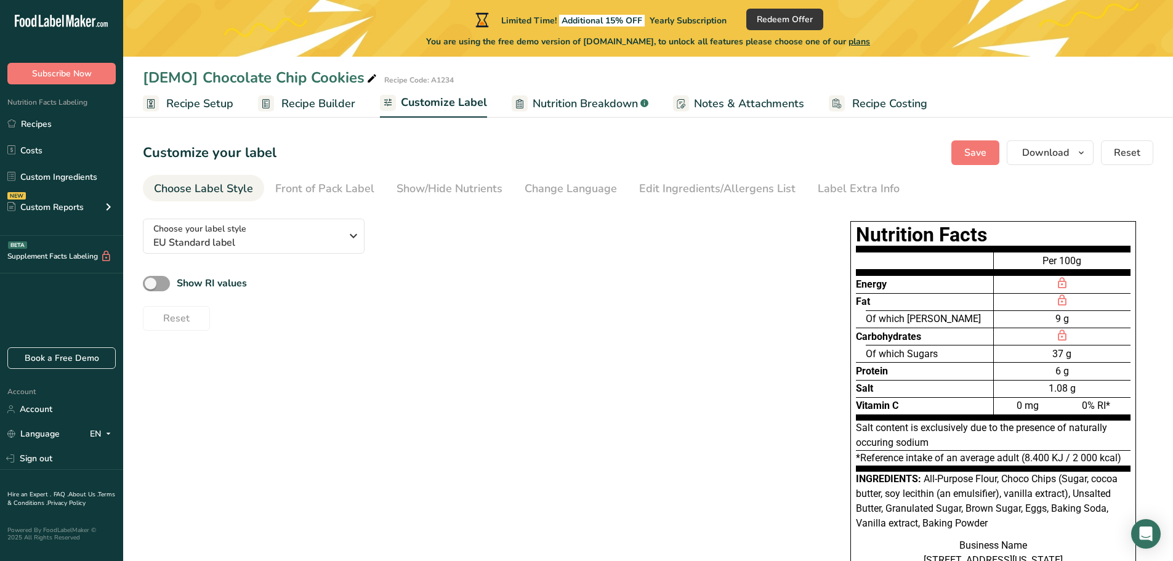
click at [317, 118] on div "[DEMO] Chocolate Chip Cookies Recipe Code: A1234 Recipe Setup Recipe Builder Cu…" at bounding box center [648, 335] width 1050 height 670
click at [321, 106] on span "Recipe Builder" at bounding box center [319, 103] width 74 height 17
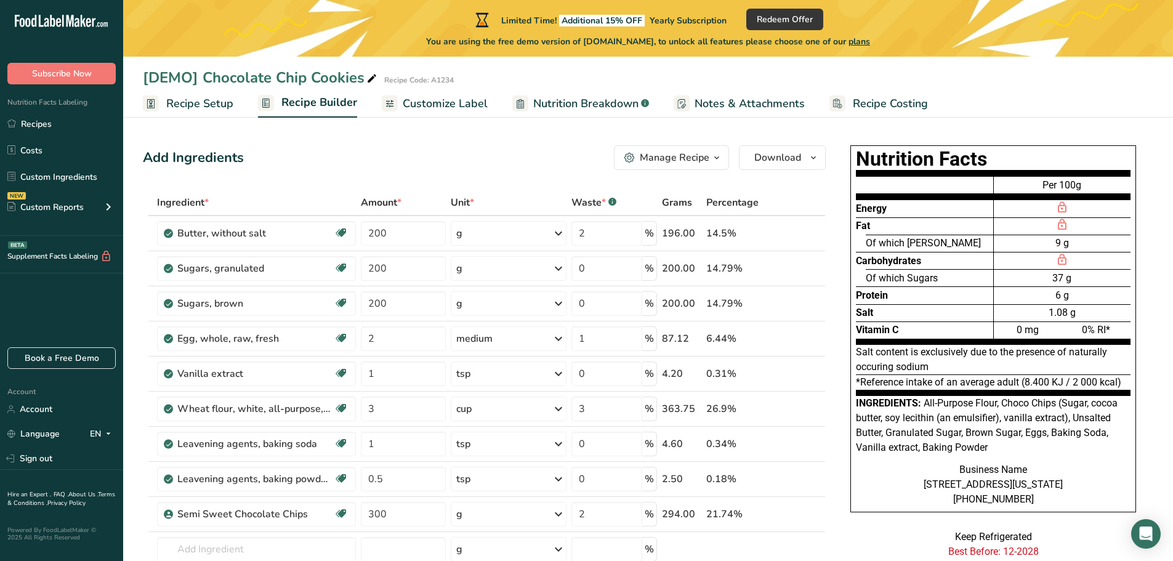
click at [687, 168] on button "Manage Recipe" at bounding box center [671, 157] width 115 height 25
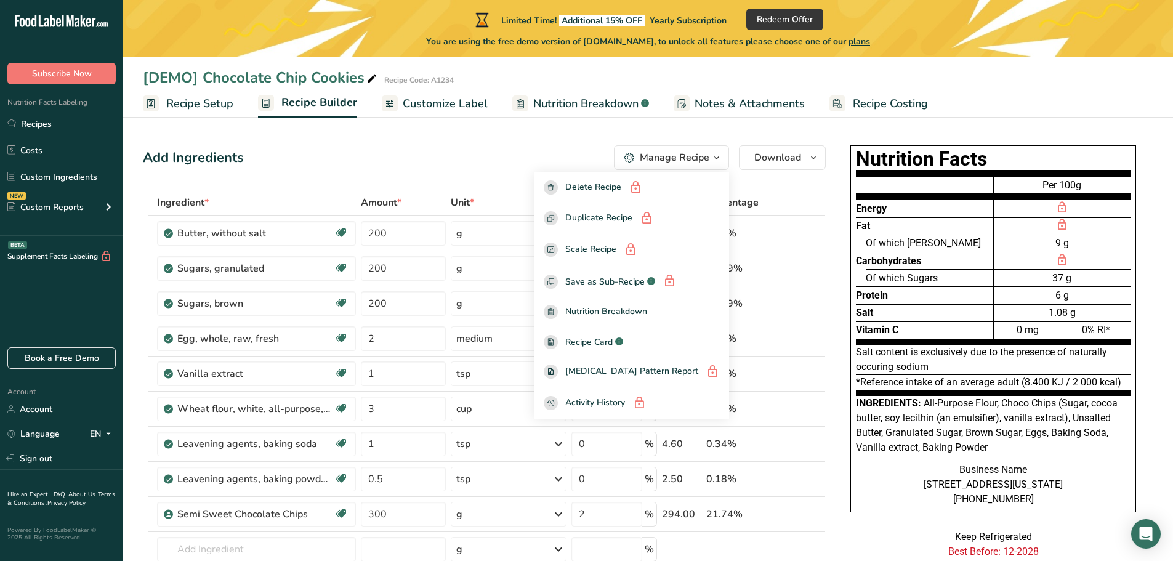
click at [466, 116] on link "Customize Label" at bounding box center [435, 104] width 106 height 28
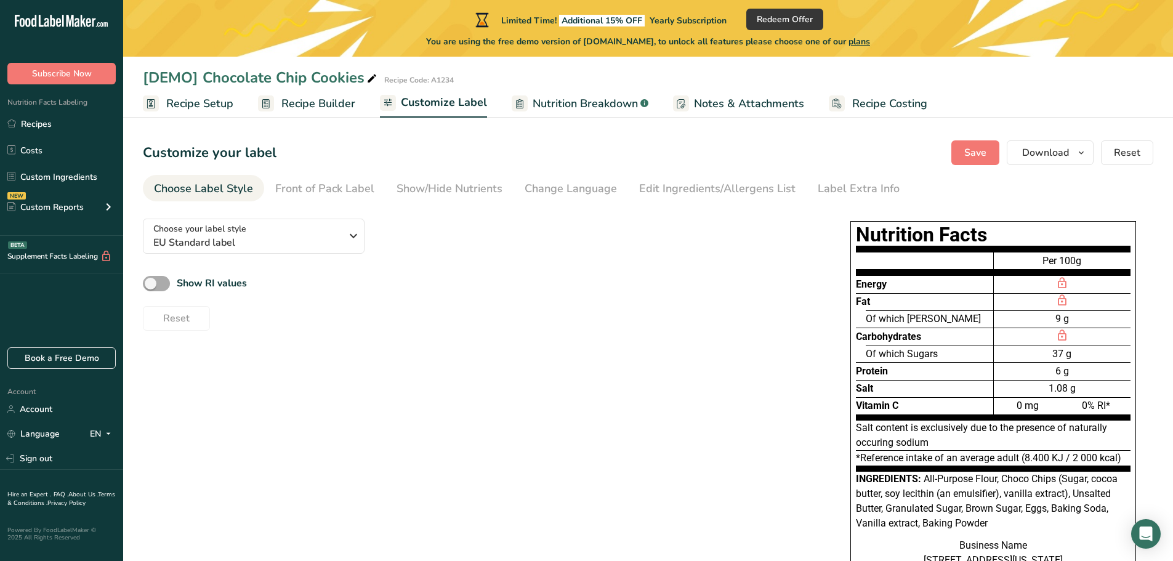
click at [157, 282] on span at bounding box center [156, 283] width 27 height 15
click at [151, 282] on input "Show RI values" at bounding box center [147, 284] width 8 height 8
click at [157, 282] on span at bounding box center [156, 283] width 27 height 15
click at [151, 282] on input "Show RI values" at bounding box center [147, 284] width 8 height 8
click at [157, 282] on span at bounding box center [156, 283] width 27 height 15
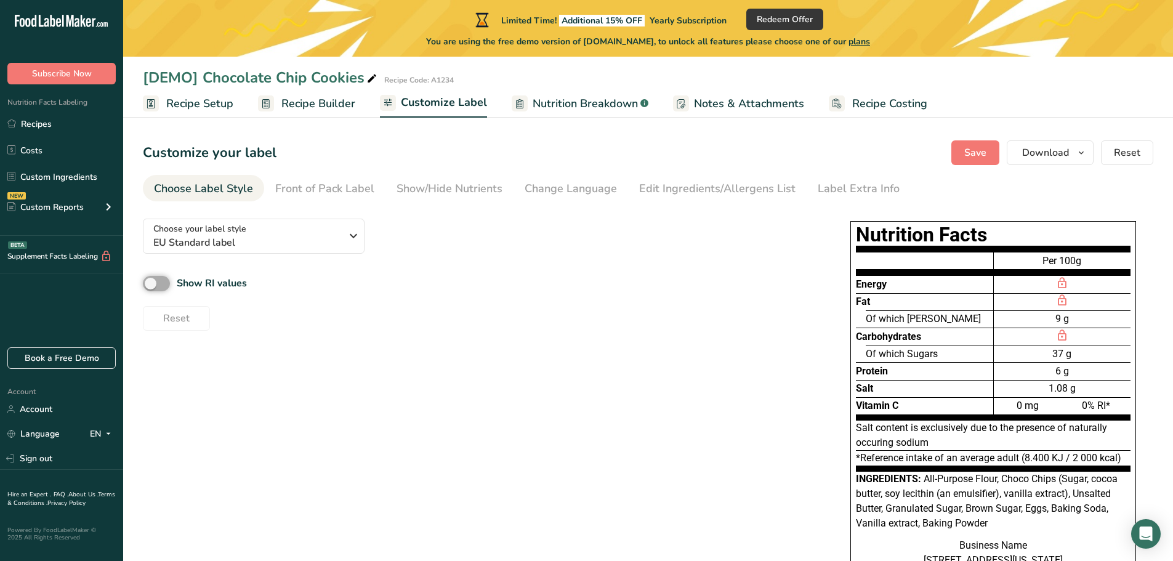
click at [151, 282] on input "Show RI values" at bounding box center [147, 284] width 8 height 8
checkbox input "true"
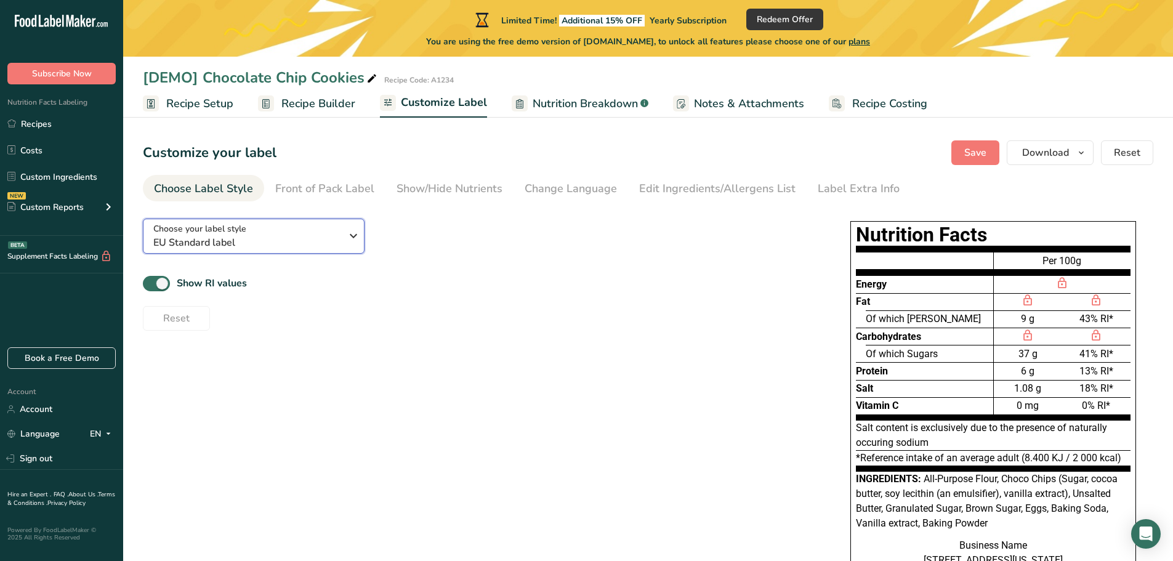
click at [273, 228] on div "Choose your label style EU Standard label" at bounding box center [247, 236] width 188 height 28
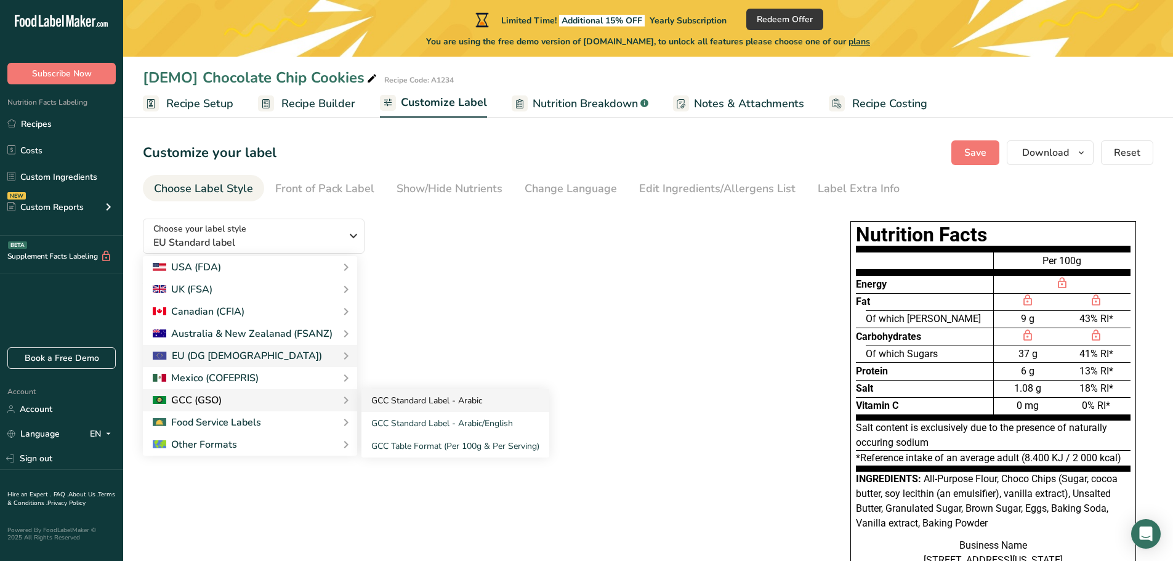
click at [455, 395] on link "GCC Standard Label - Arabic" at bounding box center [456, 400] width 188 height 23
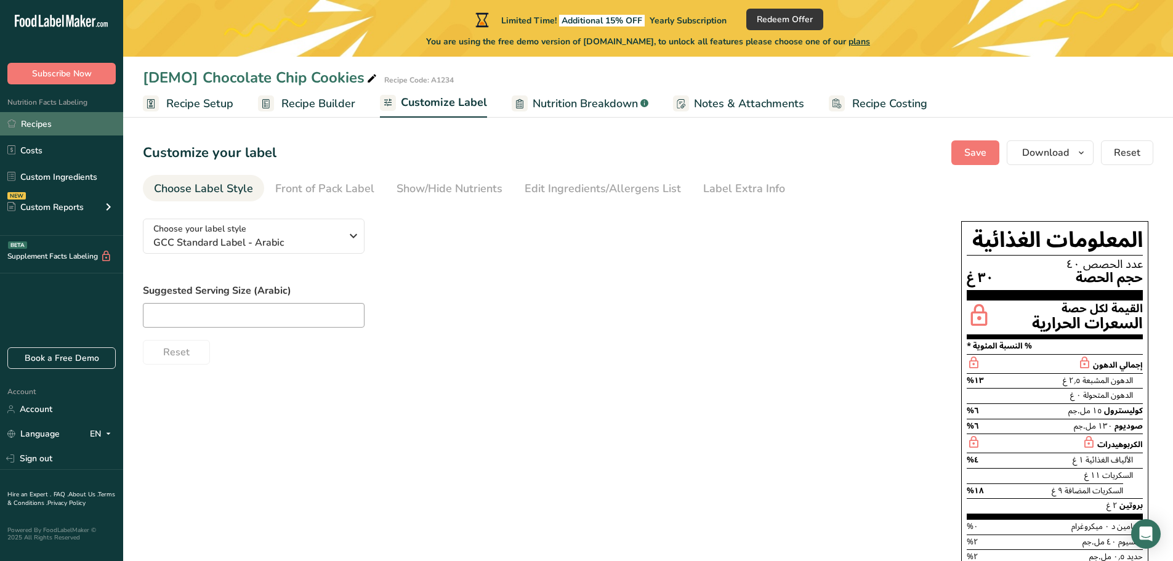
click at [51, 124] on link "Recipes" at bounding box center [61, 123] width 123 height 23
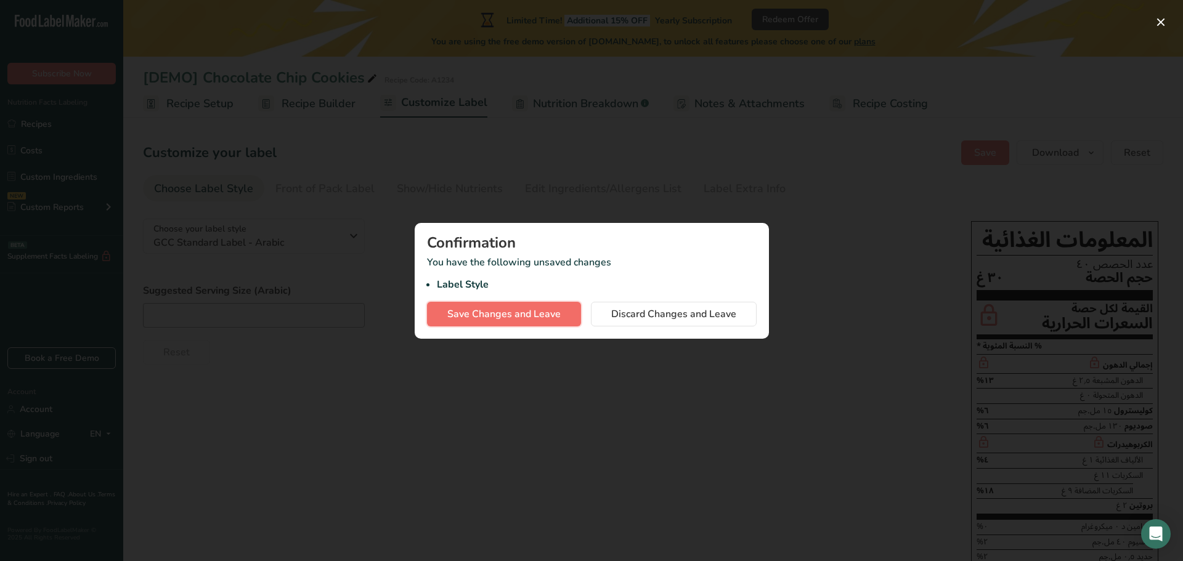
click at [526, 309] on span "Save Changes and Leave" at bounding box center [503, 314] width 113 height 15
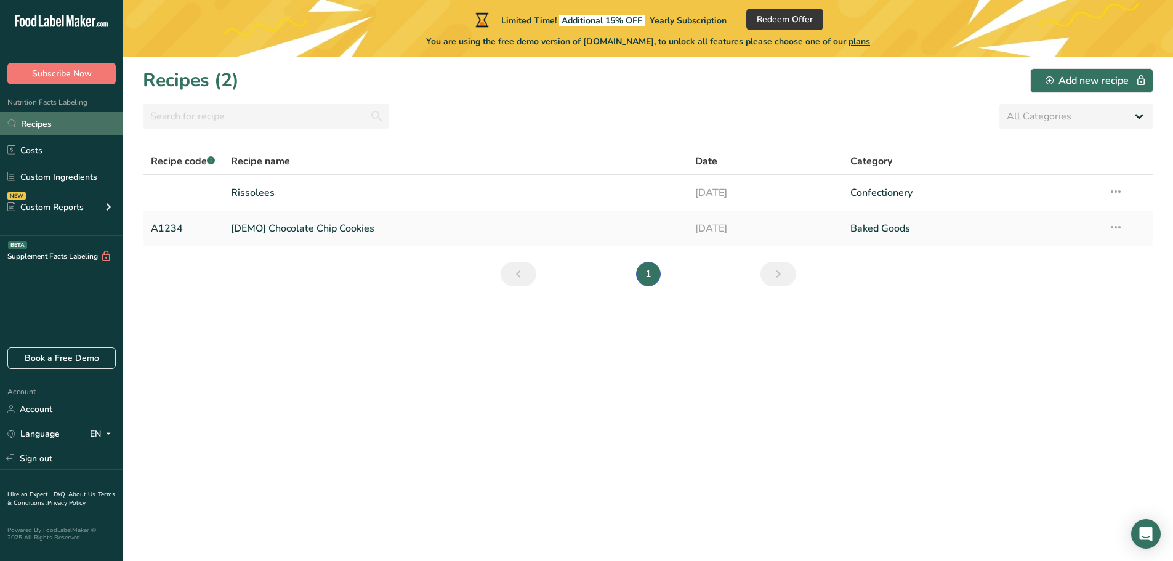
click at [62, 122] on link "Recipes" at bounding box center [61, 123] width 123 height 23
click at [393, 191] on link "Rissolees" at bounding box center [456, 193] width 450 height 26
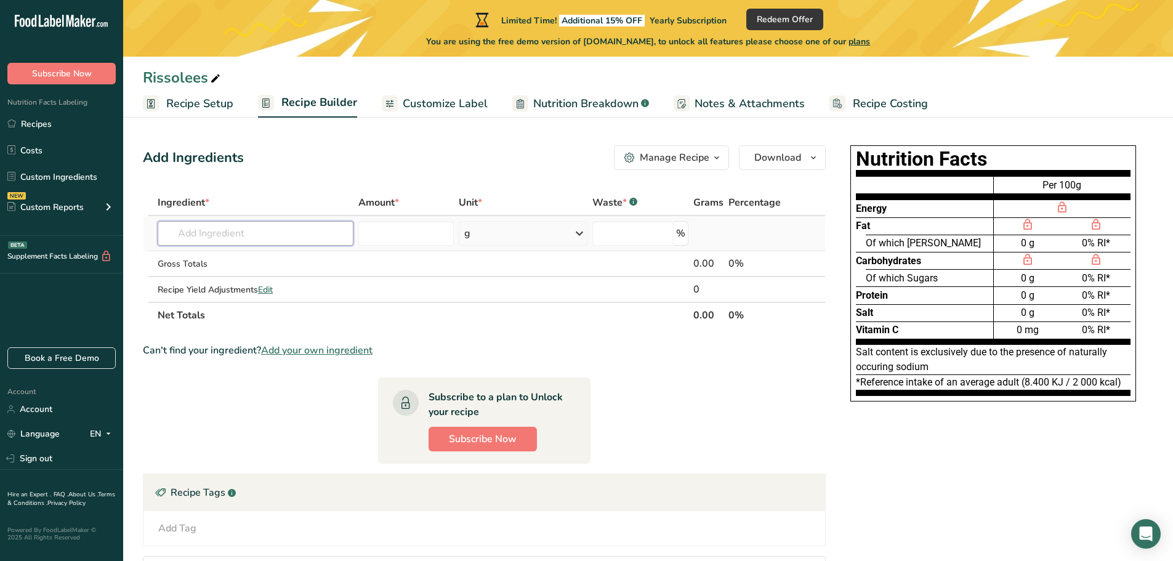
click at [299, 233] on input "text" at bounding box center [256, 233] width 196 height 25
click at [286, 264] on div "Gross Totals" at bounding box center [256, 263] width 196 height 13
click at [196, 265] on div "Gross Totals" at bounding box center [256, 263] width 196 height 13
click at [310, 238] on input "text" at bounding box center [256, 233] width 196 height 25
click at [422, 118] on div "Rissolees Recipe Setup Recipe Builder Customize Label Nutrition Breakdown .a-a{…" at bounding box center [648, 348] width 1050 height 696
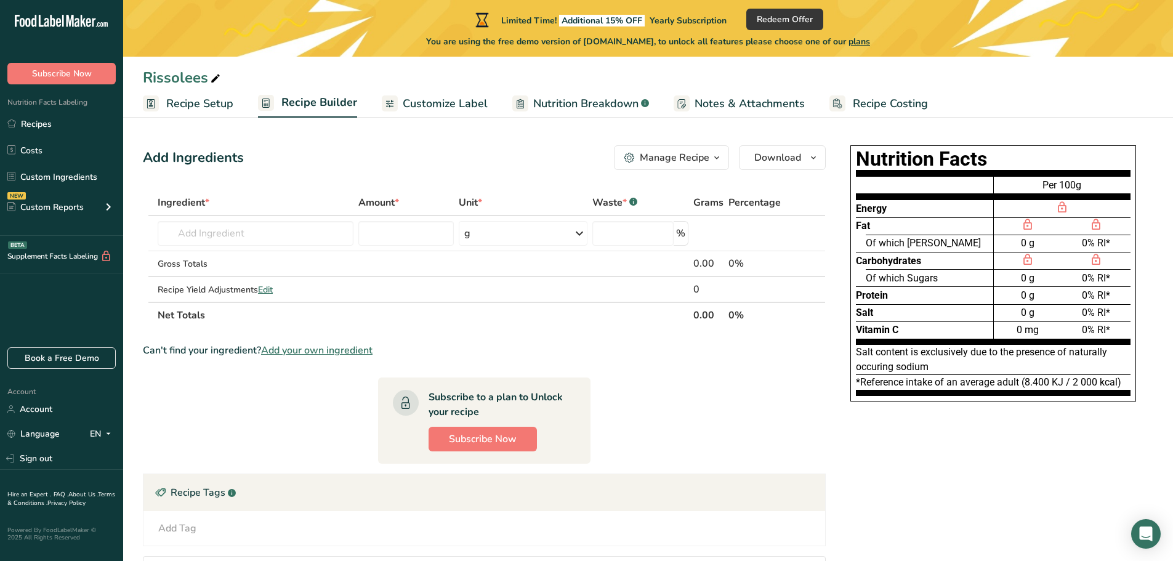
click at [429, 110] on span "Customize Label" at bounding box center [445, 103] width 85 height 17
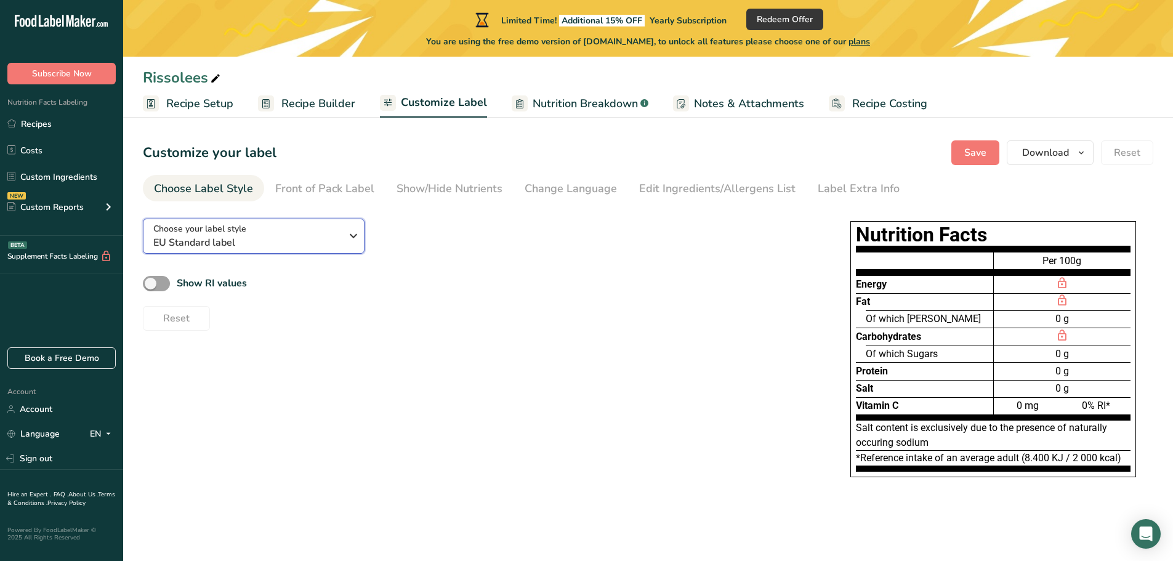
click at [327, 237] on span "EU Standard label" at bounding box center [247, 242] width 188 height 15
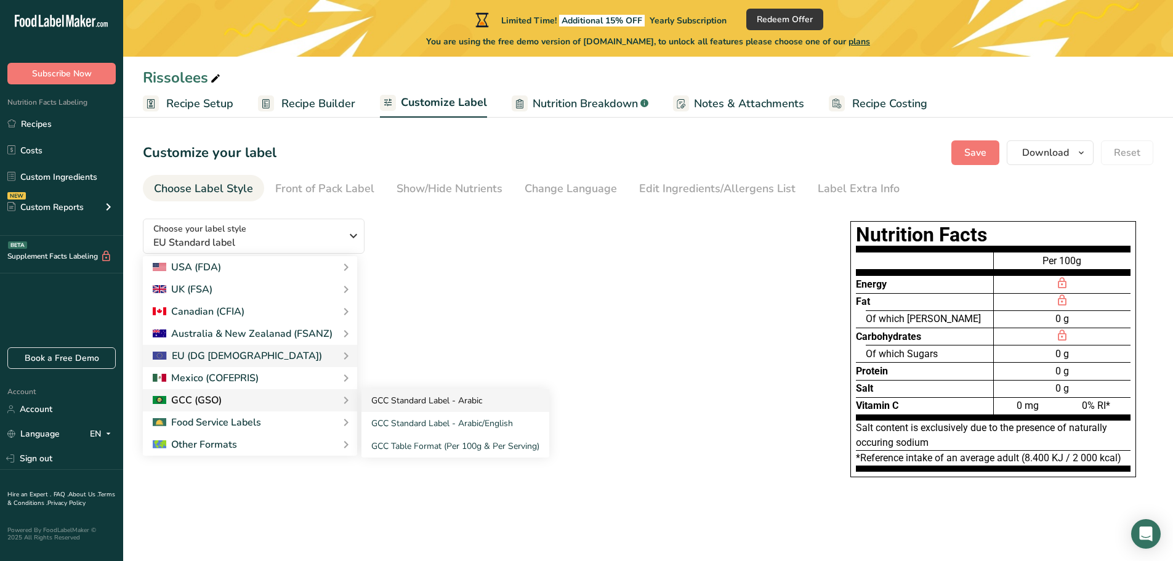
click at [407, 403] on link "GCC Standard Label - Arabic" at bounding box center [456, 400] width 188 height 23
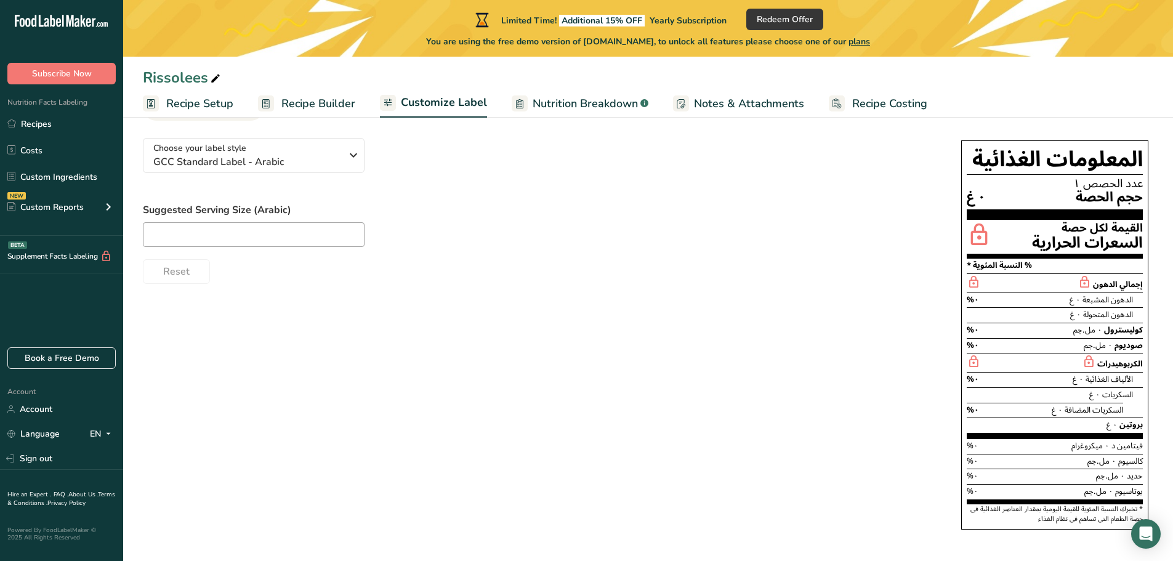
scroll to position [81, 0]
click at [784, 269] on div "Reset" at bounding box center [540, 269] width 794 height 30
